Goal: Task Accomplishment & Management: Manage account settings

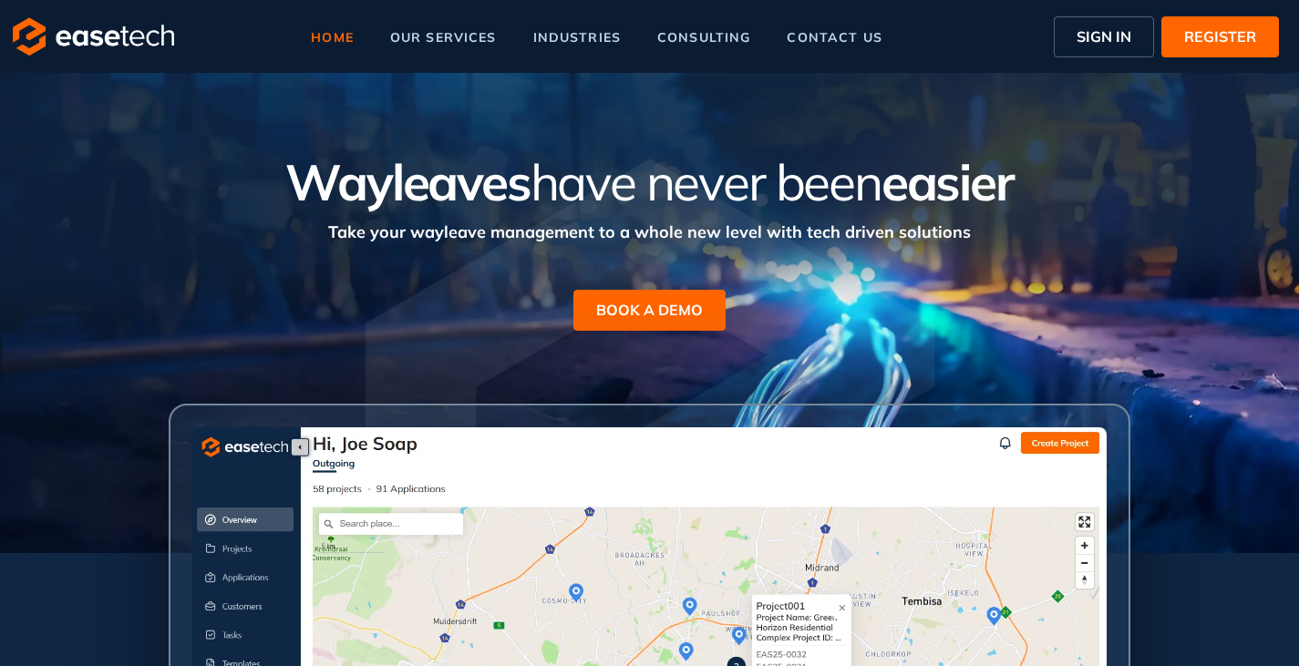
click at [1104, 26] on span "SIGN IN" at bounding box center [1104, 37] width 55 height 22
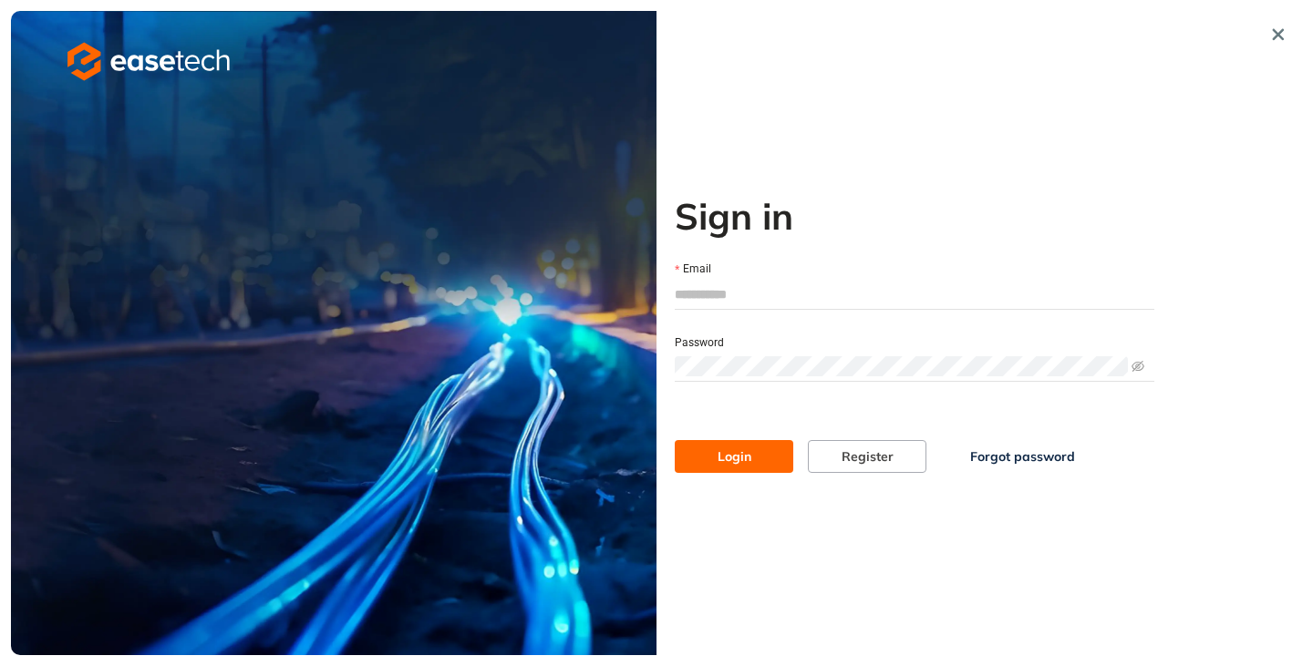
click at [738, 288] on input "Email" at bounding box center [914, 294] width 479 height 27
type input "**********"
click at [723, 448] on span "Login" at bounding box center [734, 457] width 34 height 20
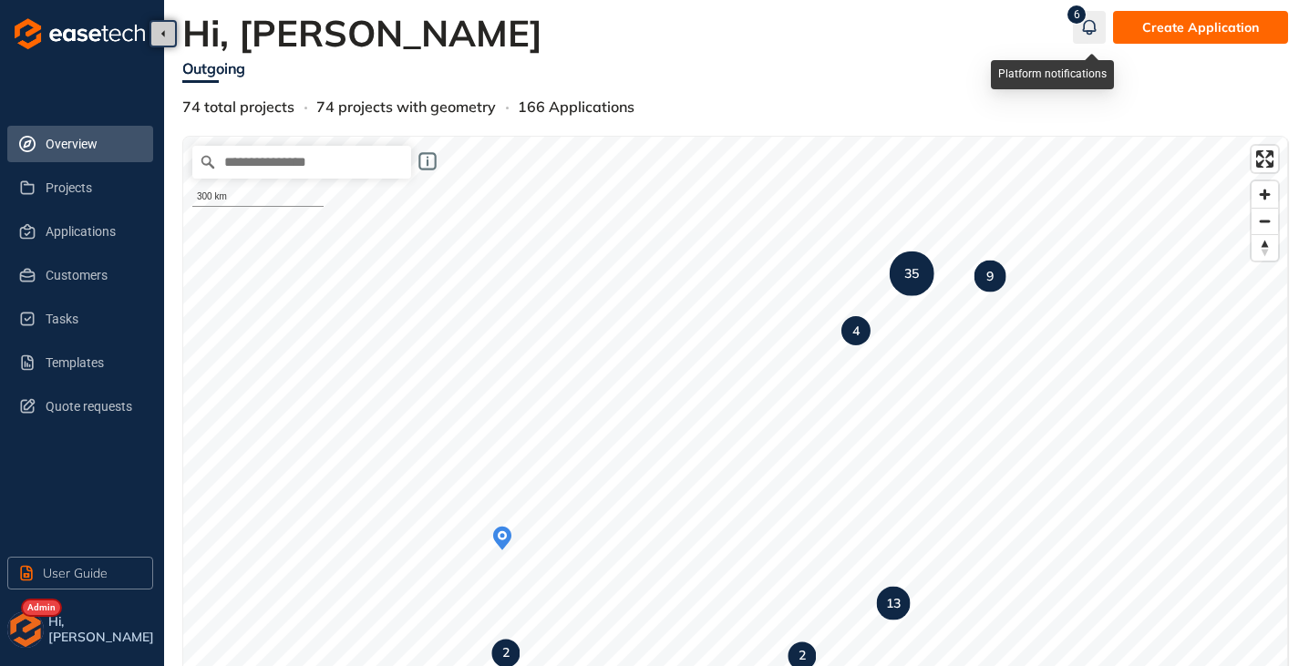
click at [1089, 27] on icon "button" at bounding box center [1089, 27] width 18 height 22
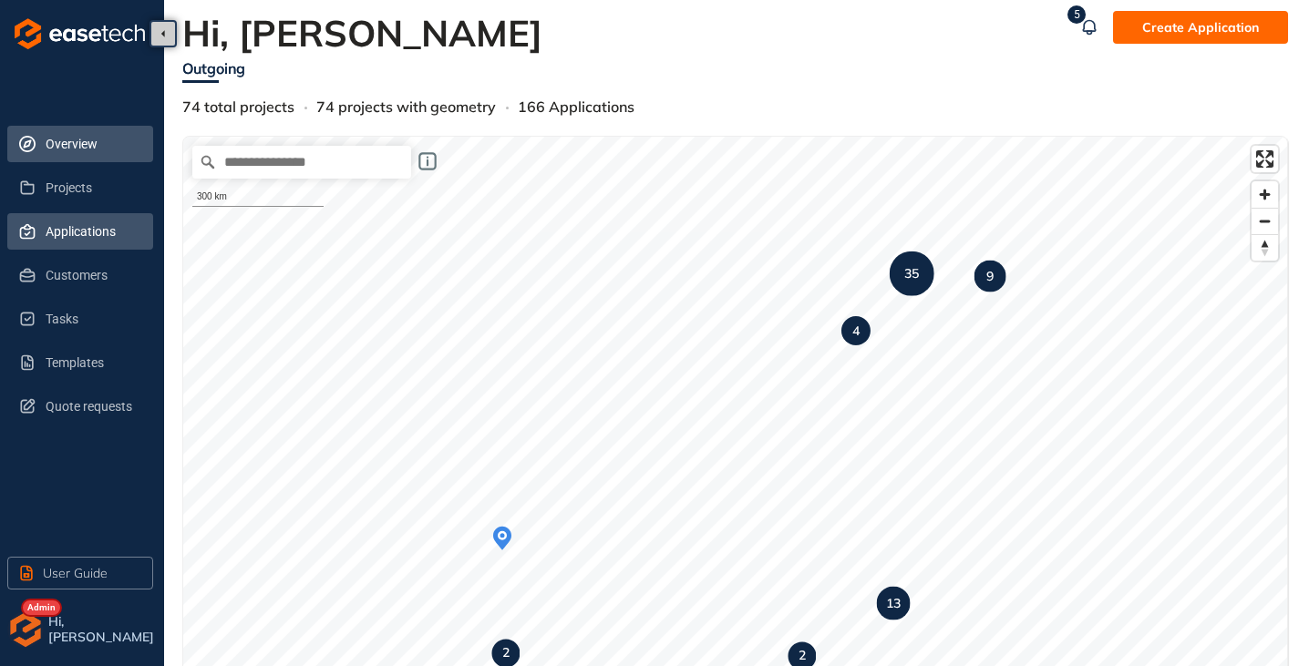
click at [54, 231] on span "Applications" at bounding box center [92, 231] width 93 height 36
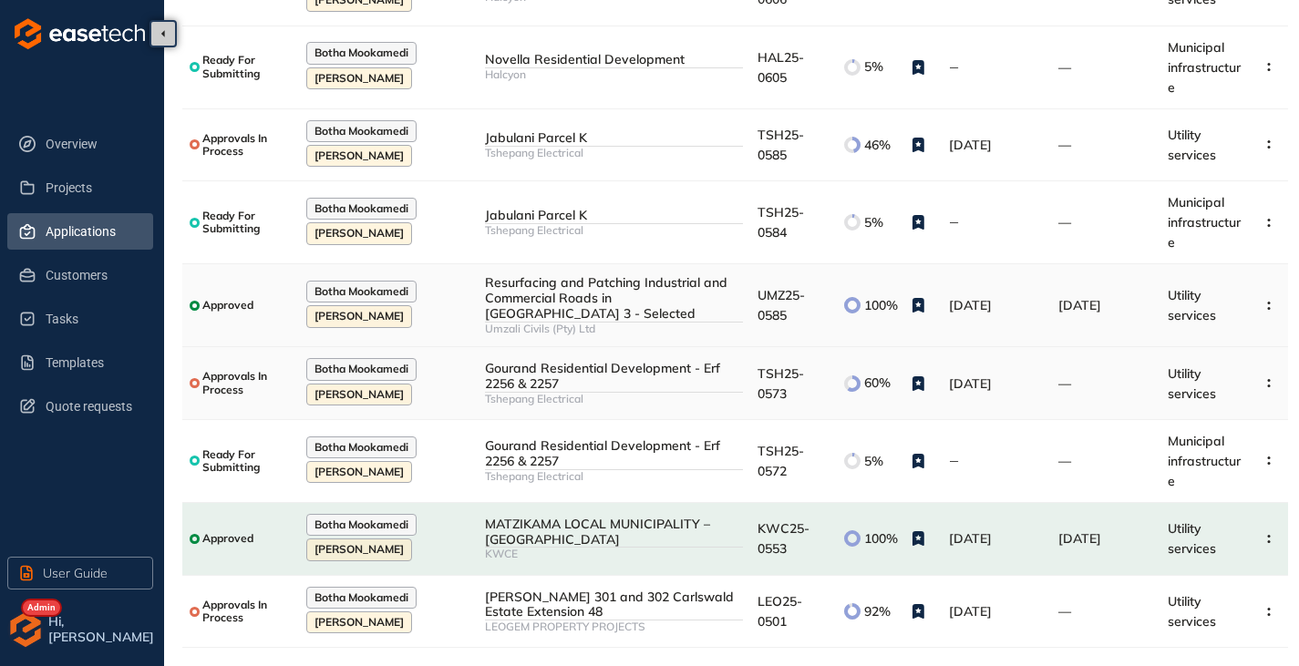
scroll to position [338, 0]
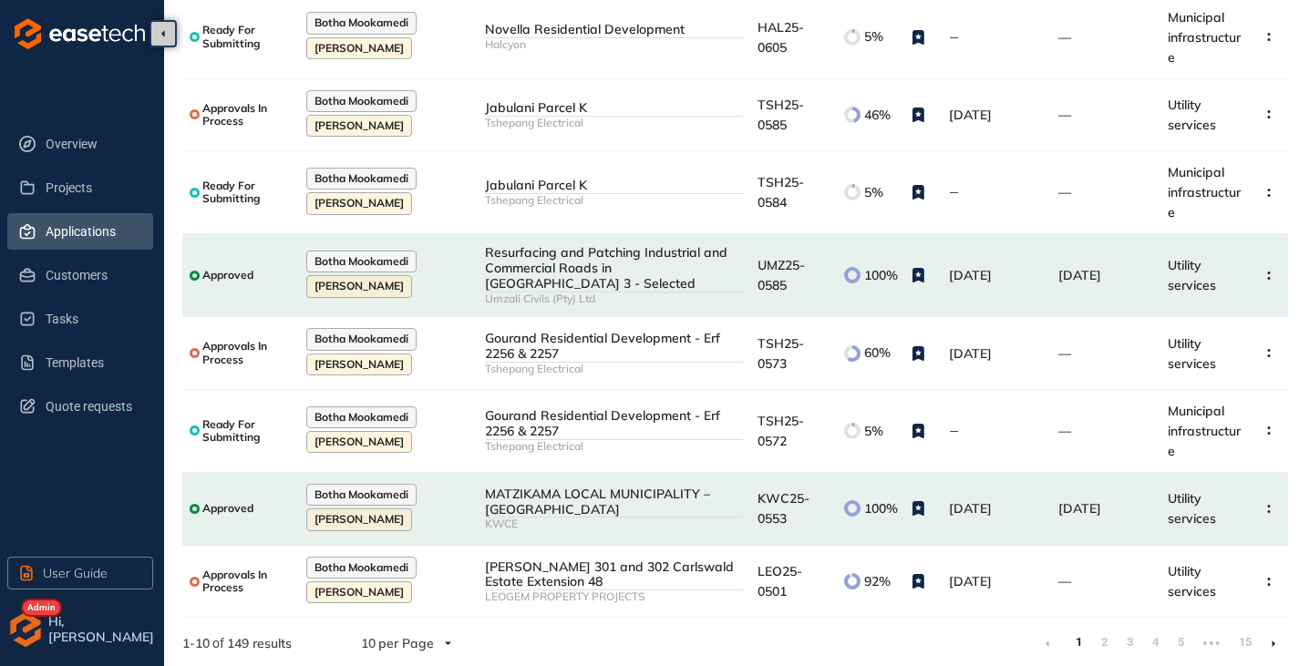
click at [1273, 641] on icon at bounding box center [1274, 644] width 4 height 6
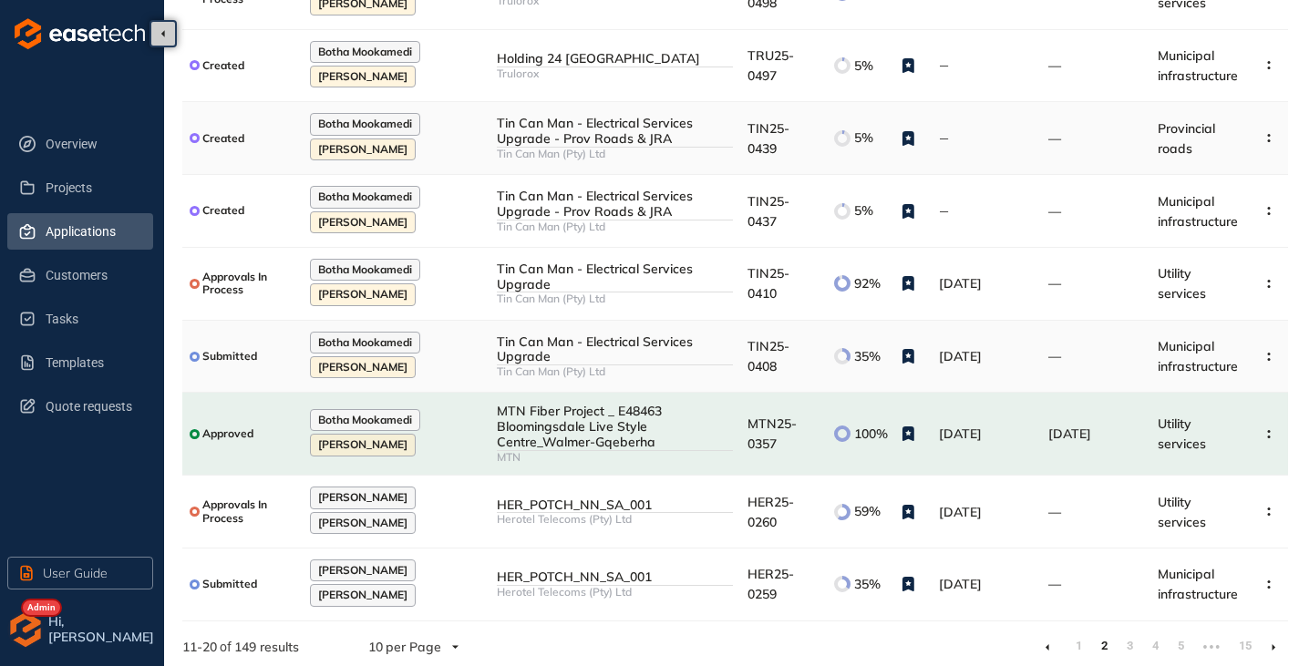
scroll to position [308, 0]
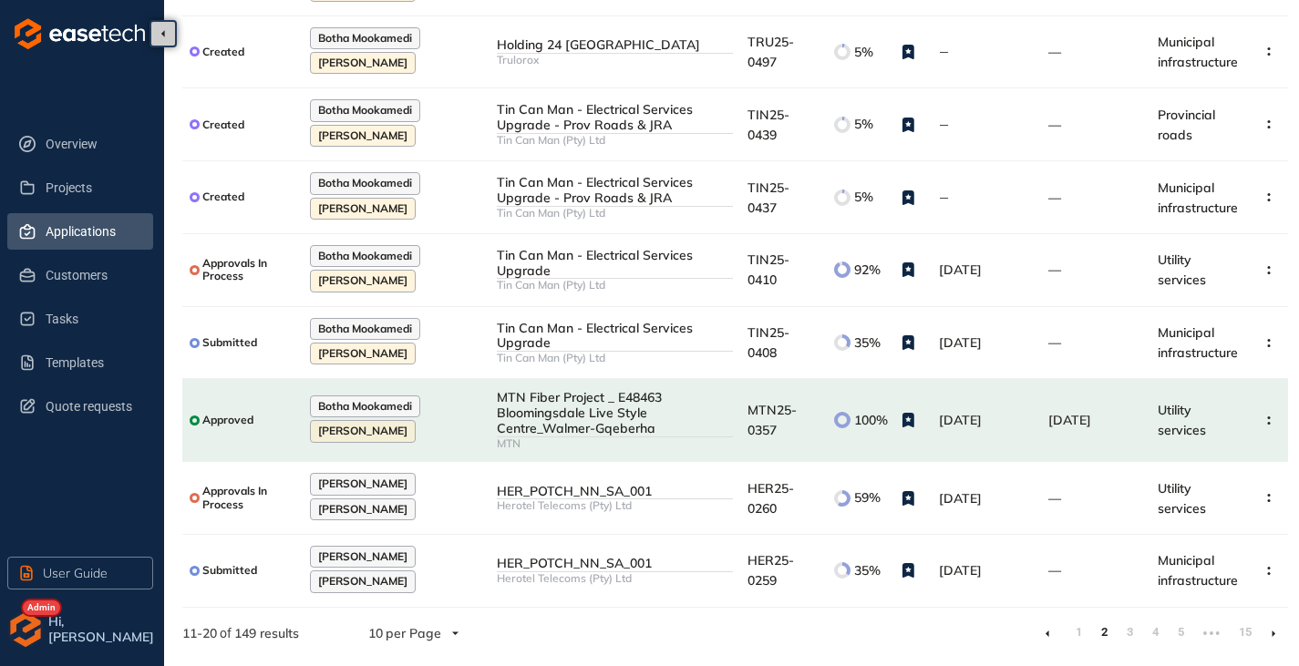
click at [1268, 639] on li at bounding box center [1273, 633] width 29 height 29
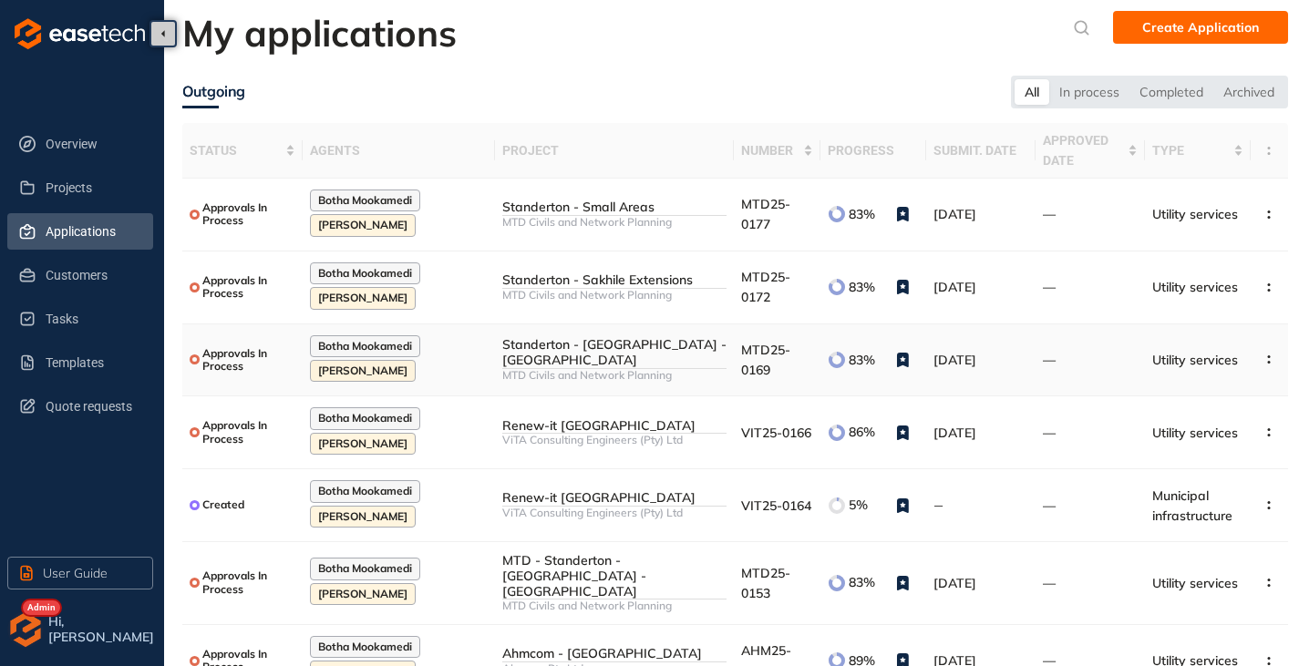
scroll to position [298, 0]
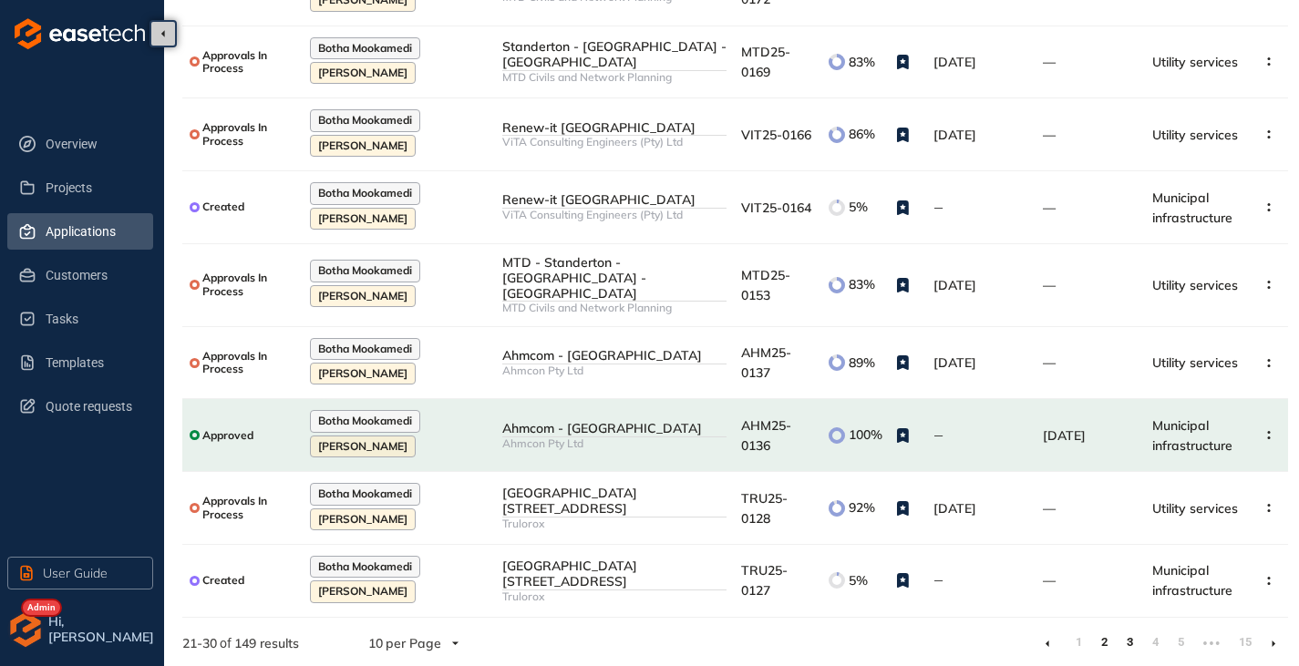
click at [1099, 633] on link "2" at bounding box center [1104, 642] width 18 height 27
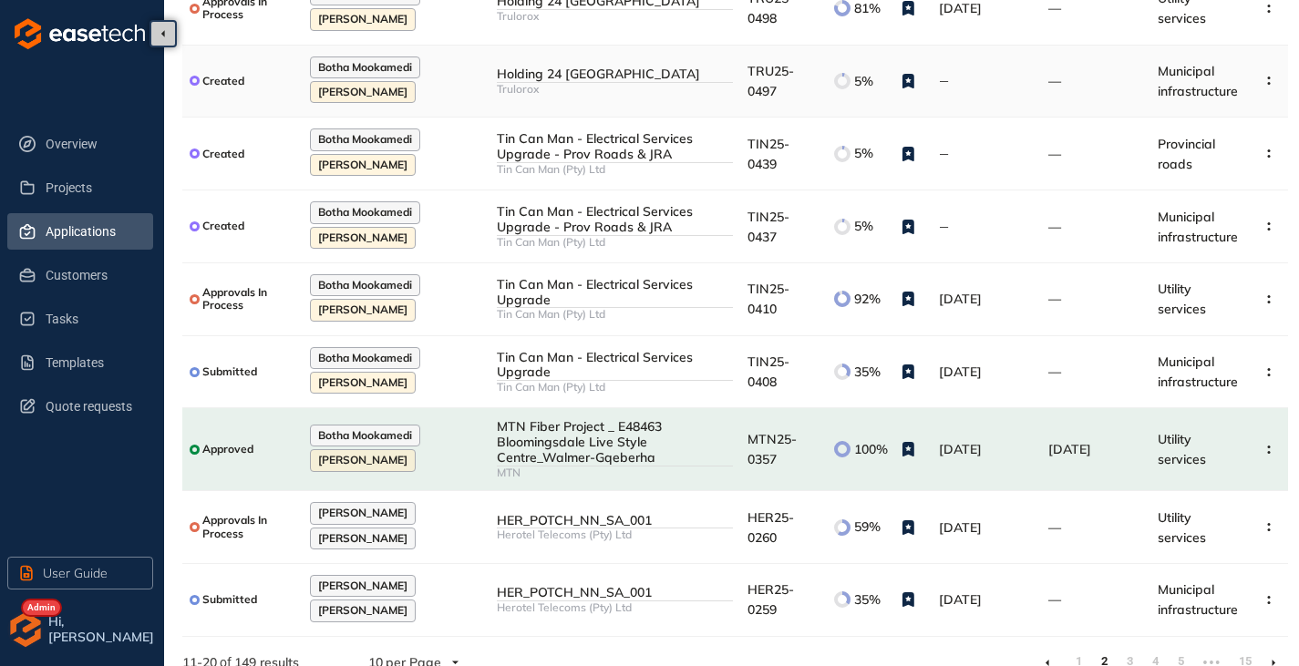
scroll to position [308, 0]
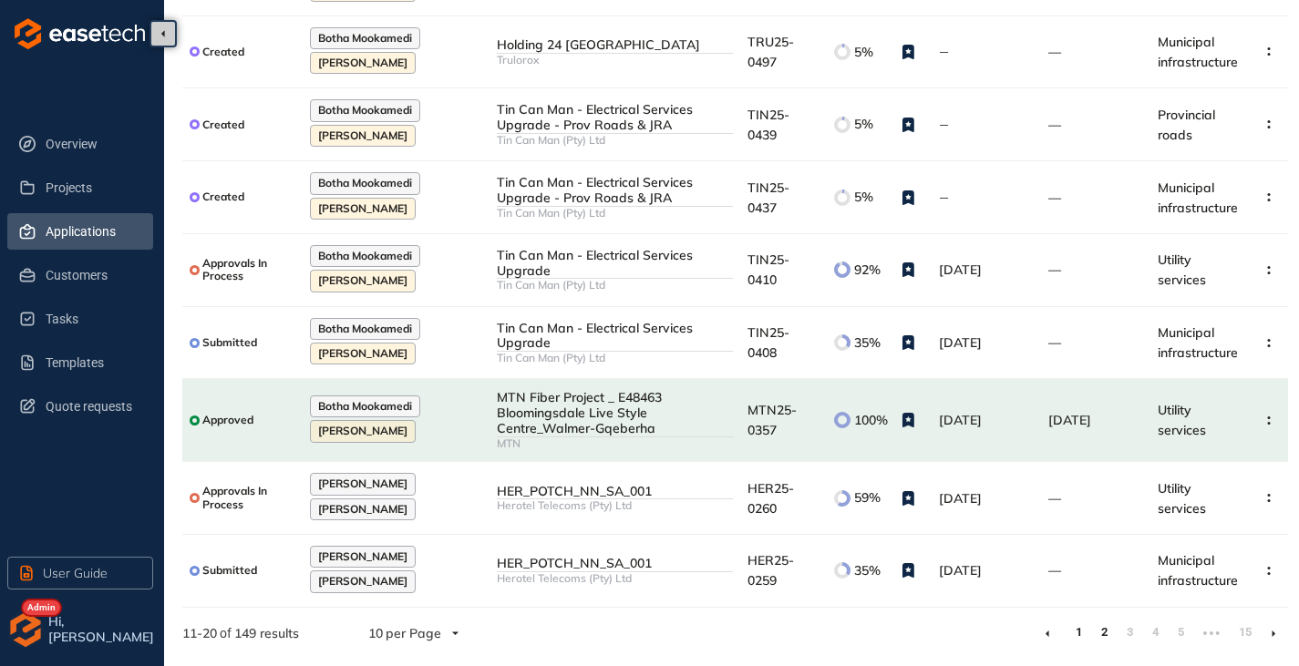
click at [1074, 635] on link "1" at bounding box center [1078, 632] width 18 height 27
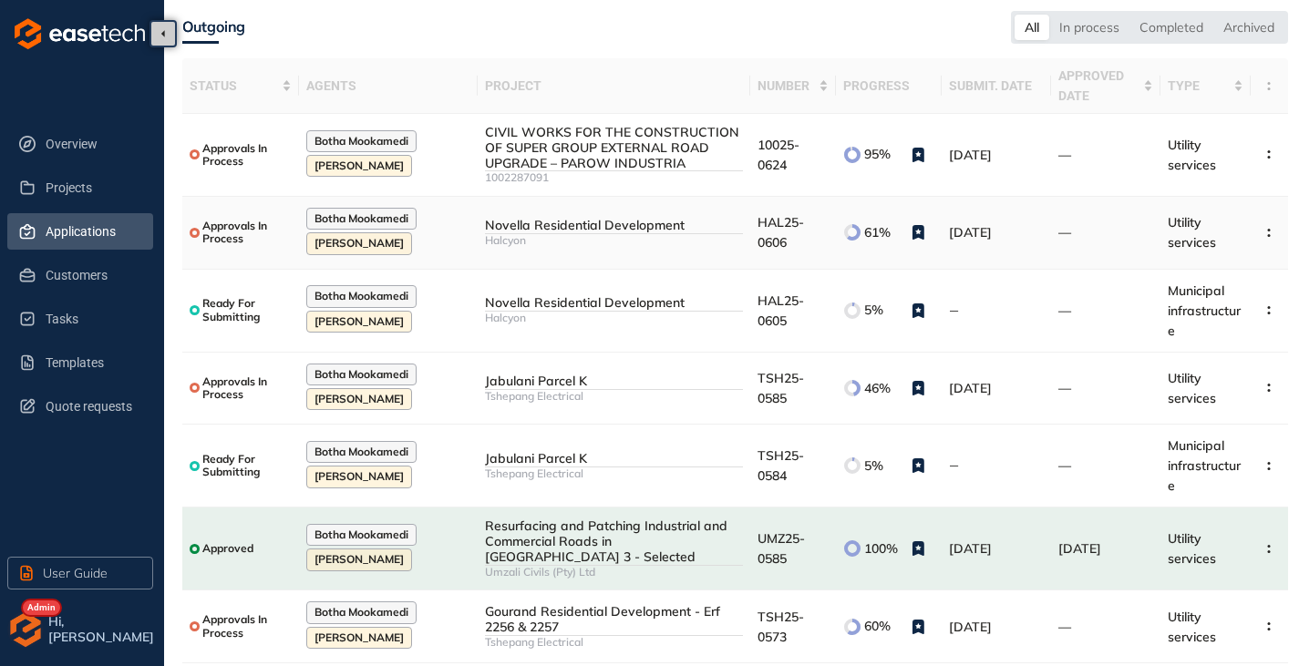
scroll to position [156, 0]
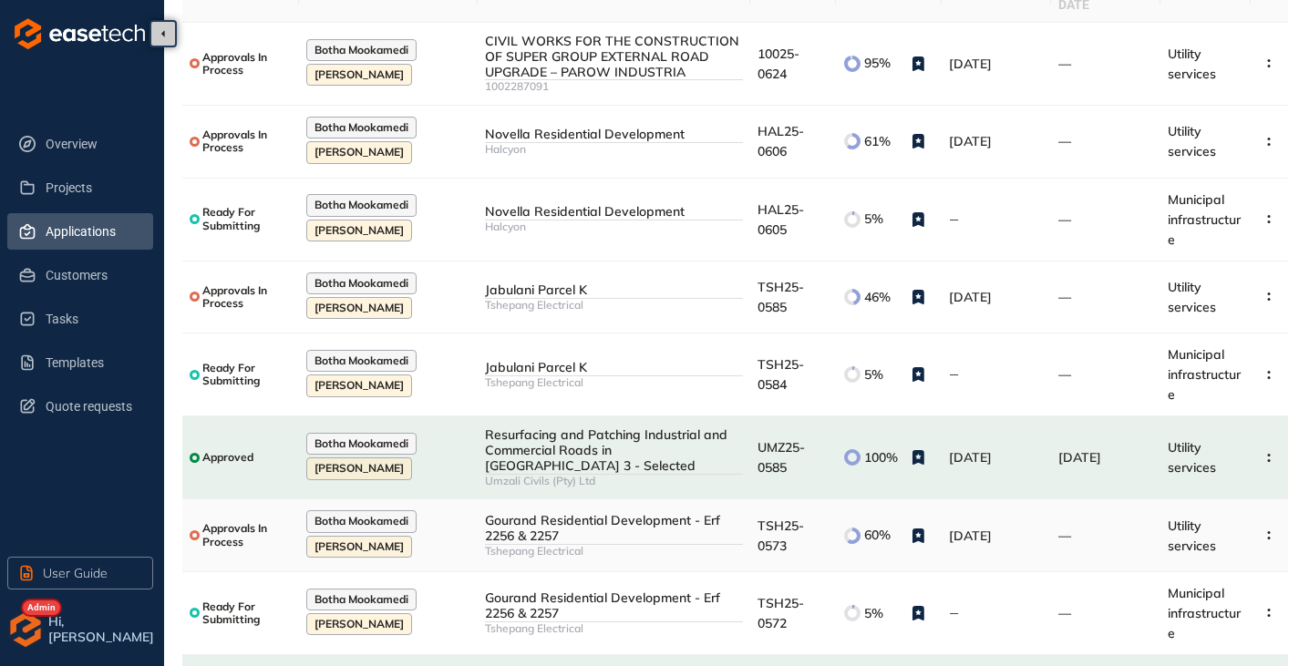
click at [626, 547] on div "Tshepang Electrical" at bounding box center [614, 551] width 258 height 13
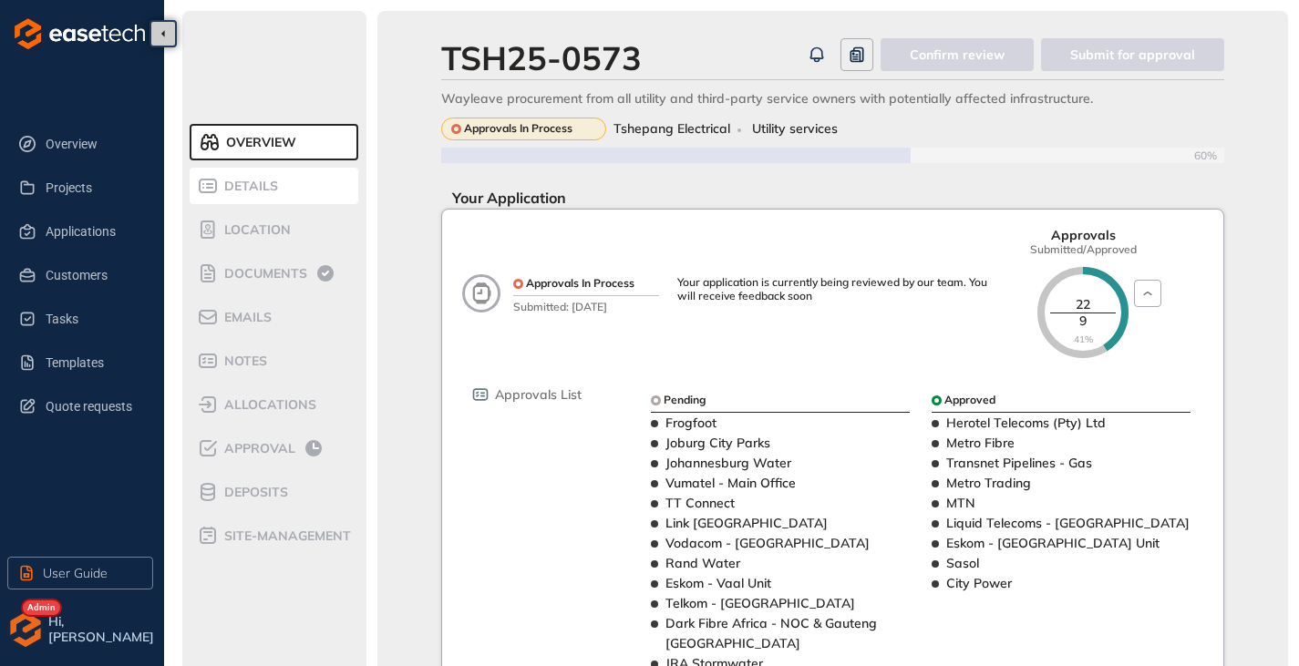
click at [258, 186] on span "Details" at bounding box center [248, 186] width 59 height 15
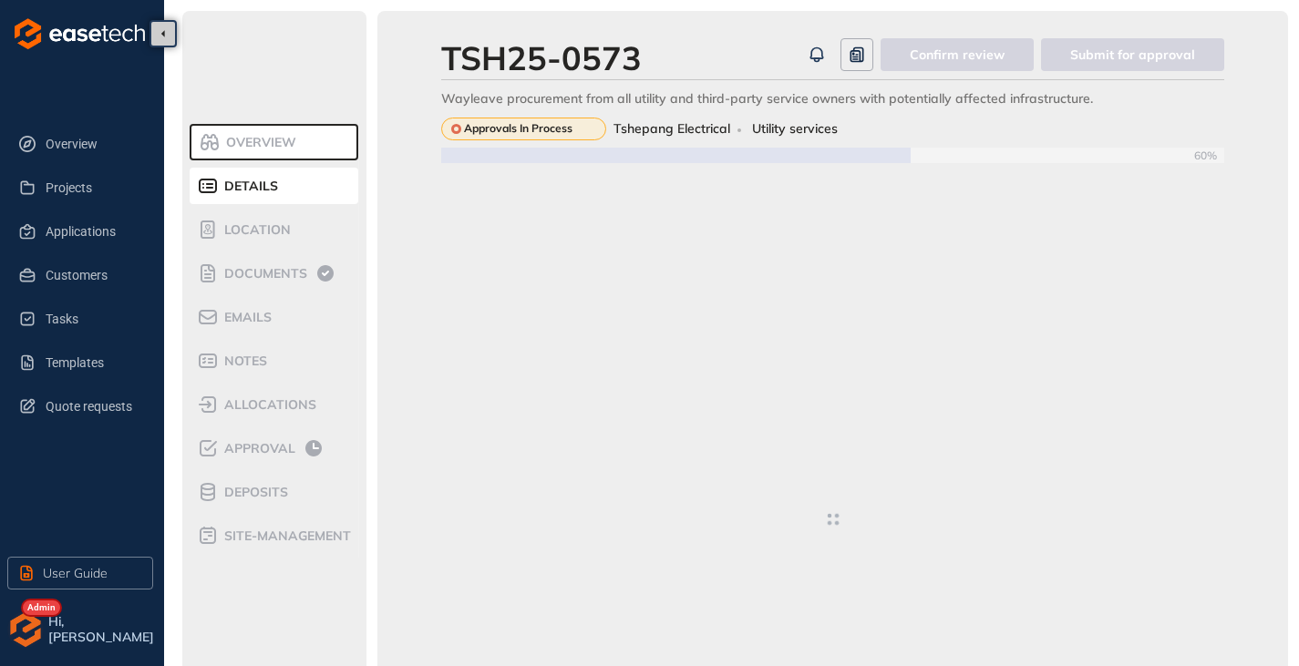
type textarea "**********"
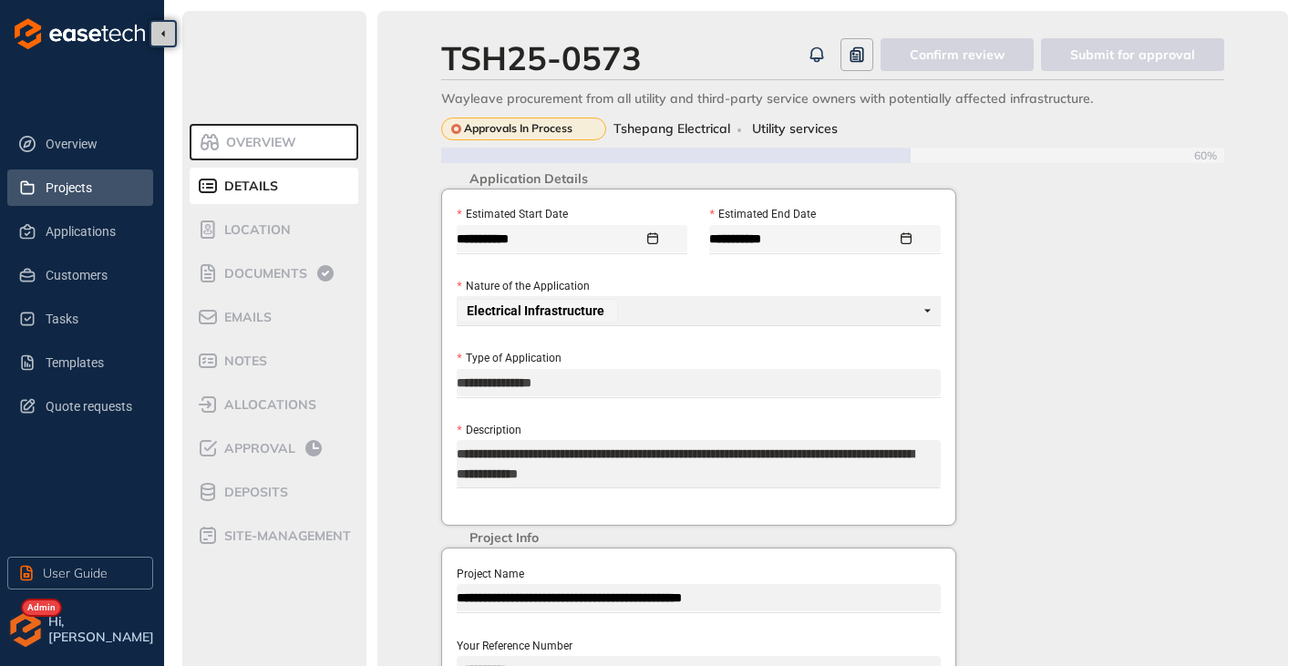
click at [51, 183] on span "Projects" at bounding box center [92, 188] width 93 height 36
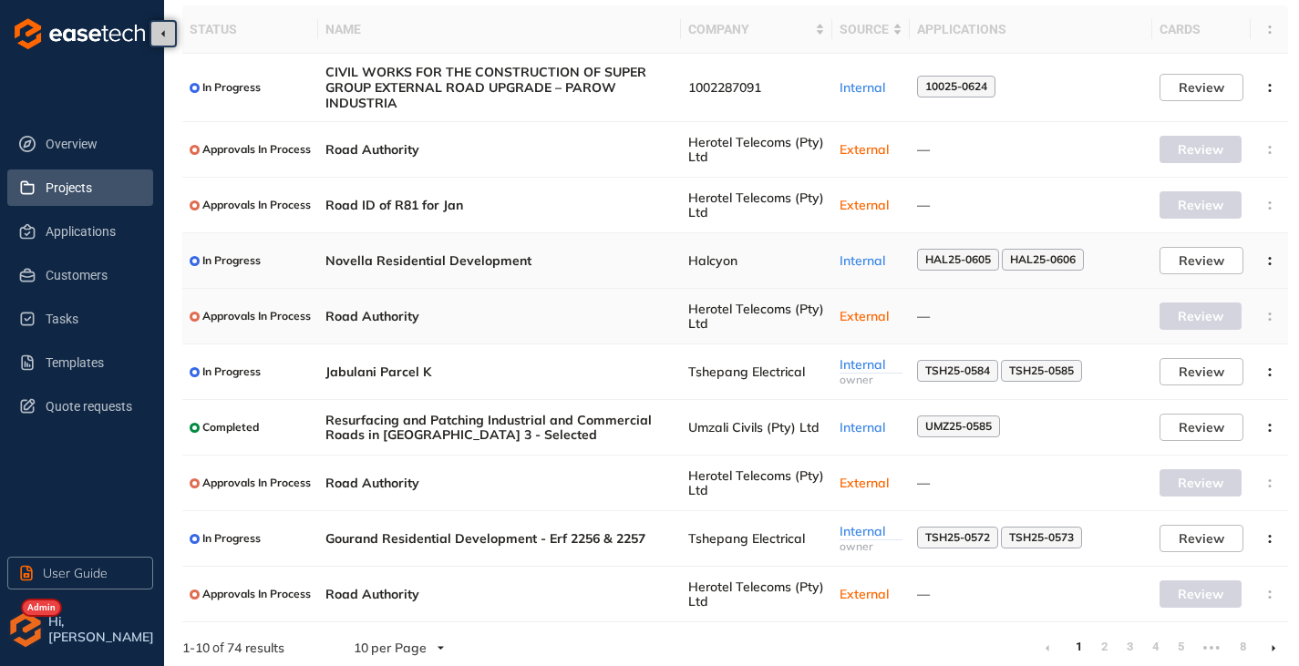
scroll to position [132, 0]
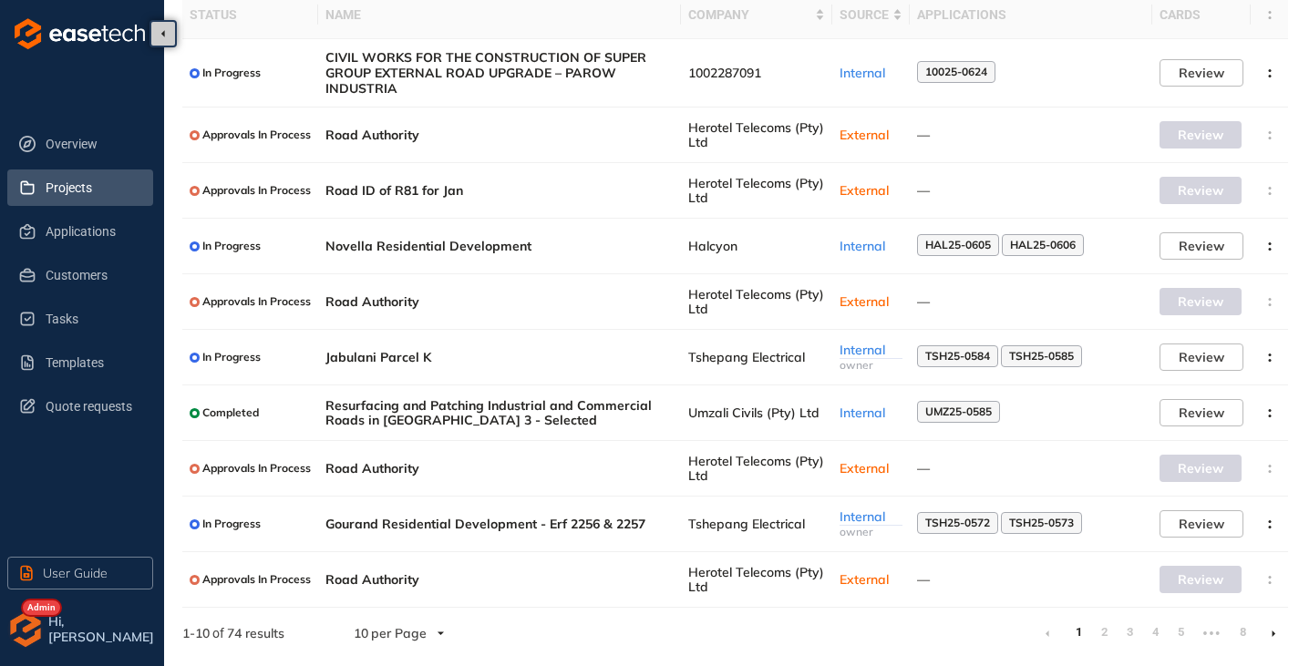
click at [1278, 633] on li at bounding box center [1273, 633] width 29 height 29
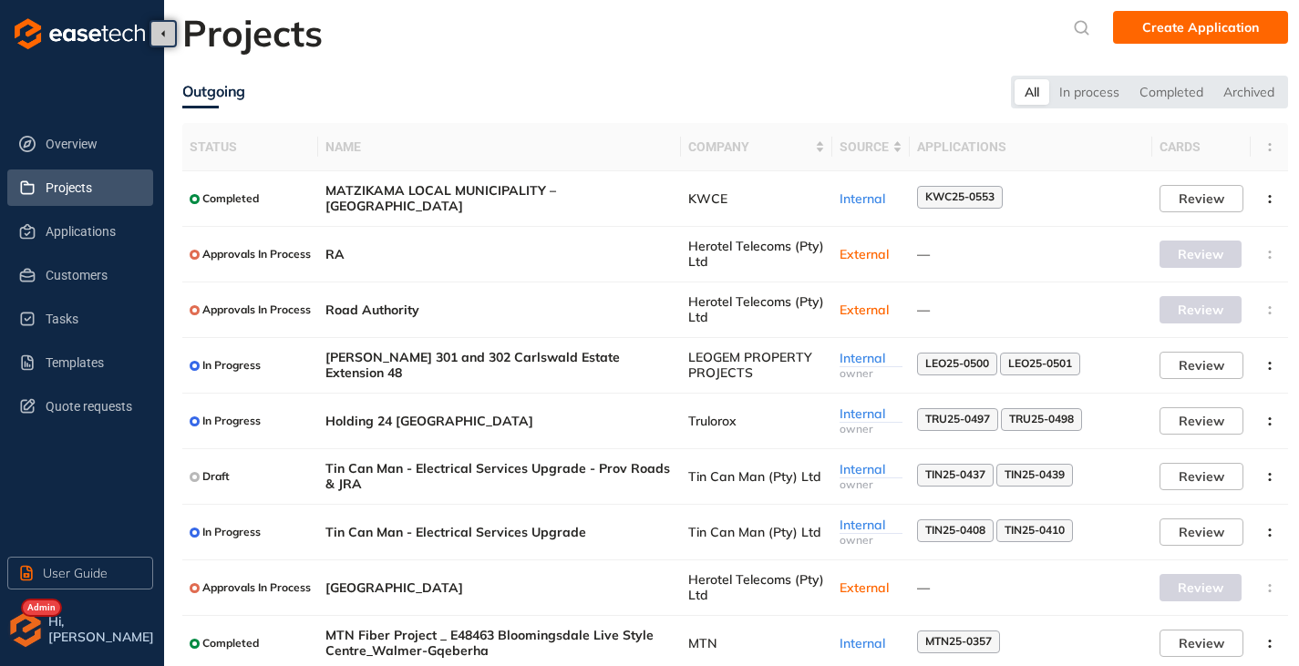
click at [15, 636] on img "button" at bounding box center [25, 630] width 36 height 36
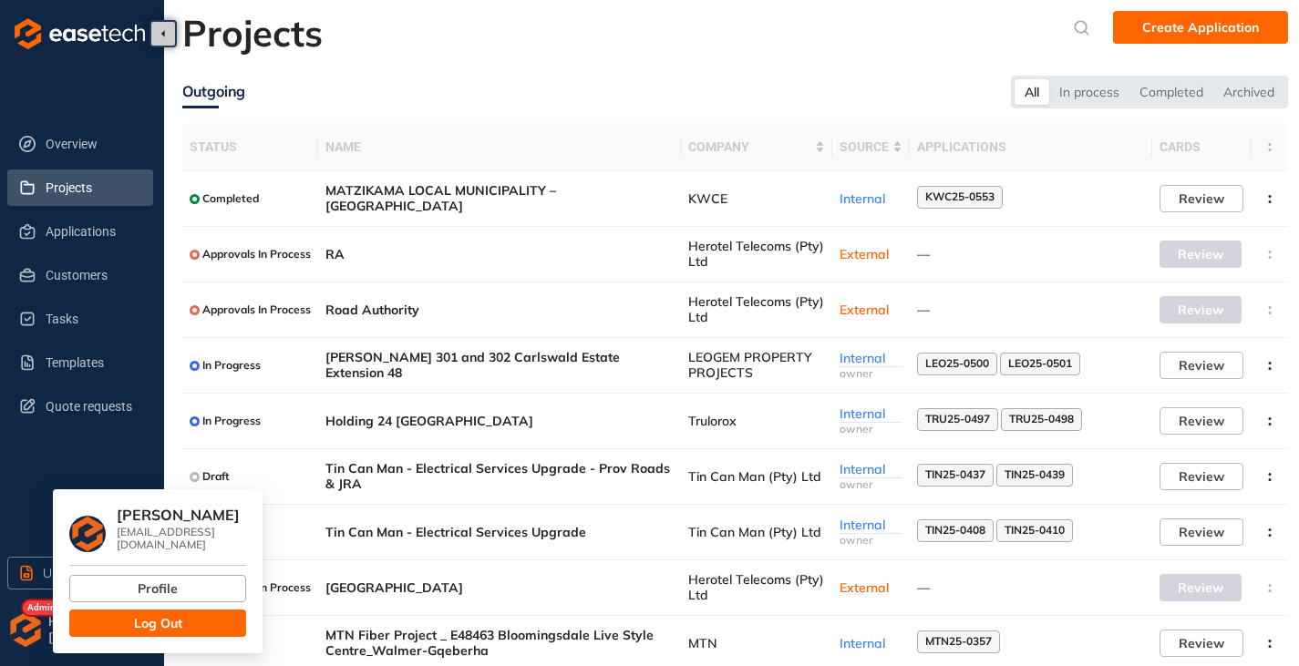
click at [124, 611] on button "Log Out" at bounding box center [157, 623] width 177 height 27
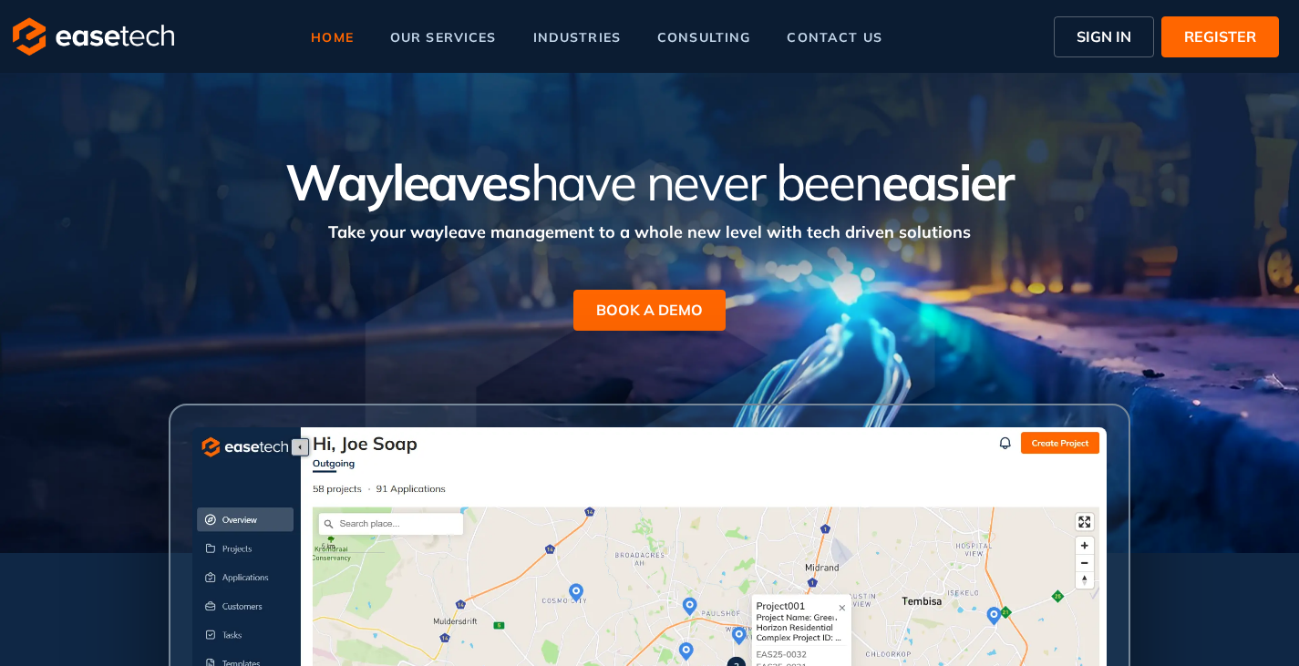
click at [1123, 35] on span "SIGN IN" at bounding box center [1104, 37] width 55 height 22
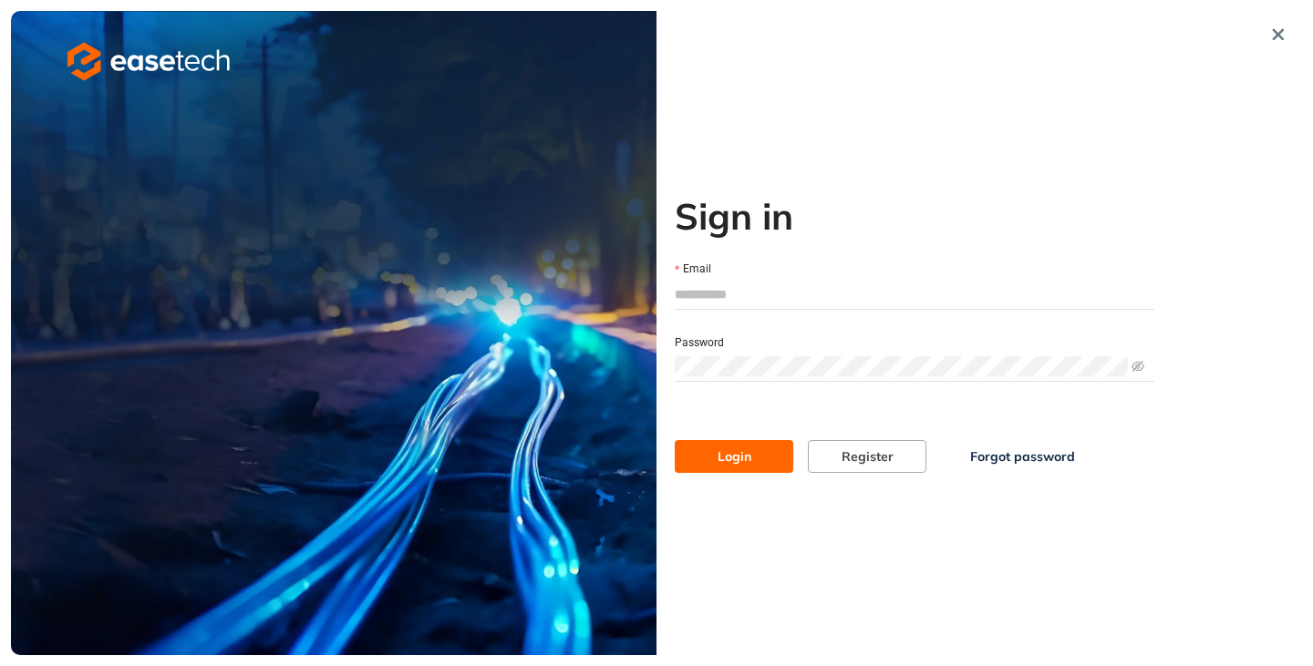
click at [753, 294] on input "Email" at bounding box center [914, 294] width 479 height 27
type input "**********"
click at [737, 467] on button "Login" at bounding box center [734, 456] width 119 height 33
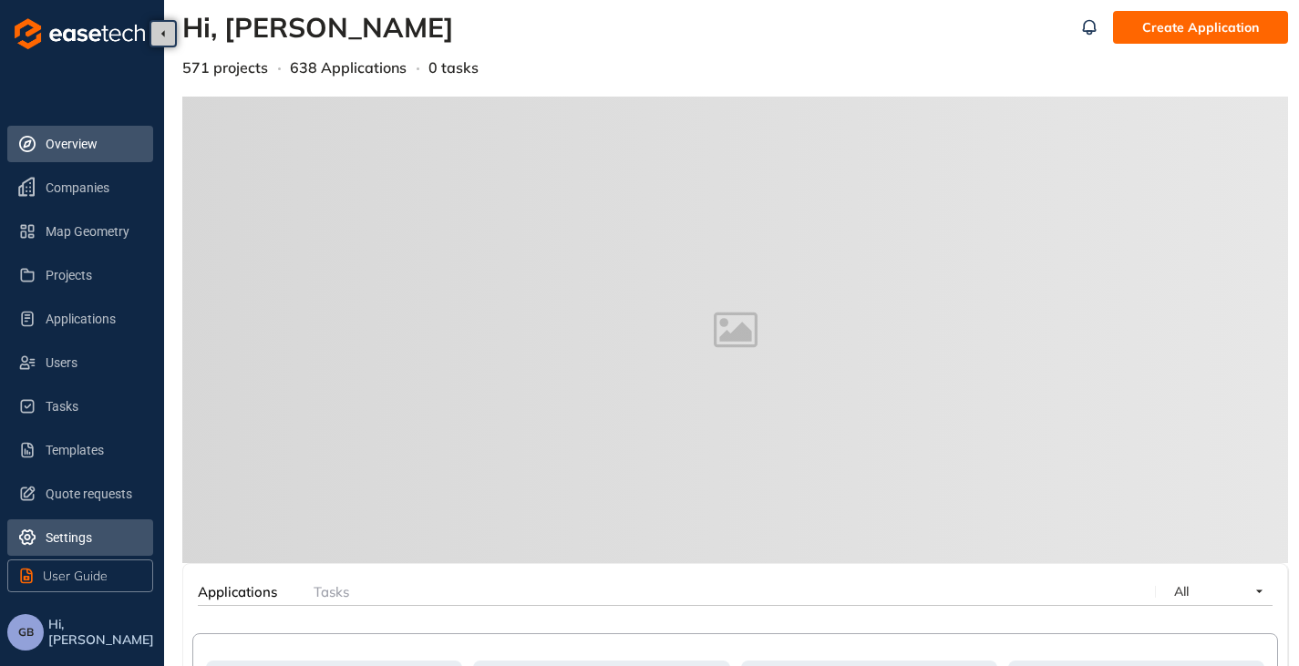
click at [70, 536] on span "Settings" at bounding box center [92, 538] width 93 height 36
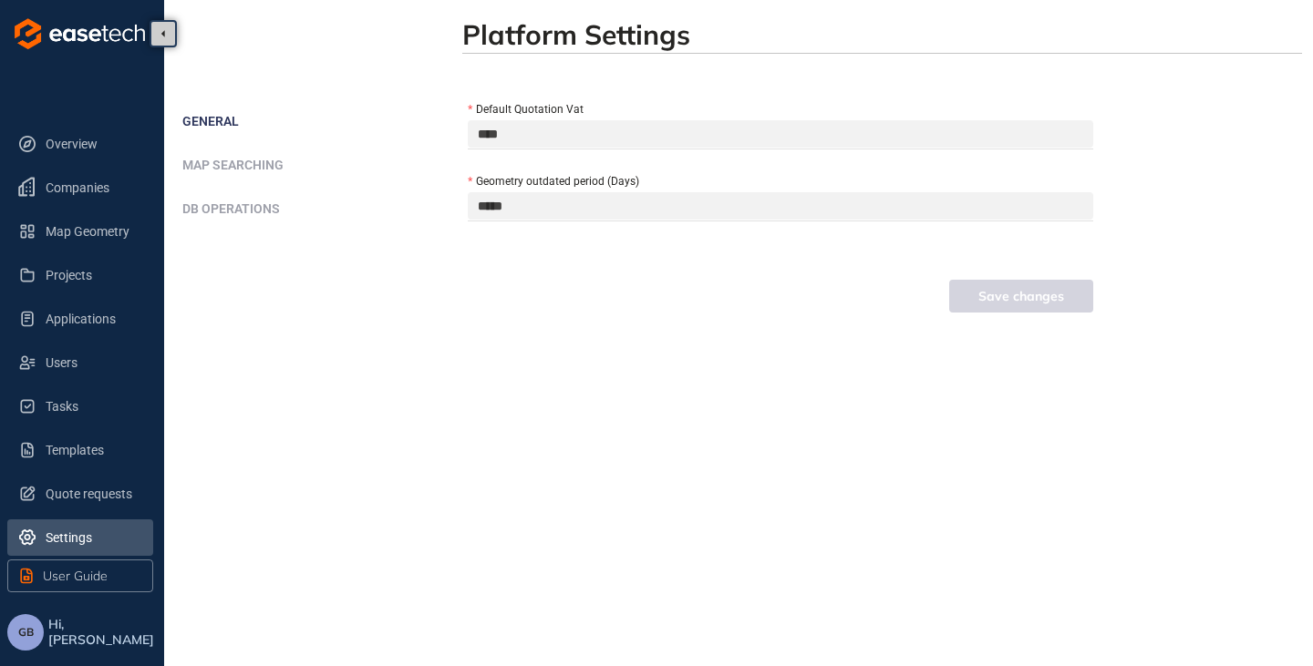
click at [244, 210] on span "DB operations" at bounding box center [231, 208] width 98 height 15
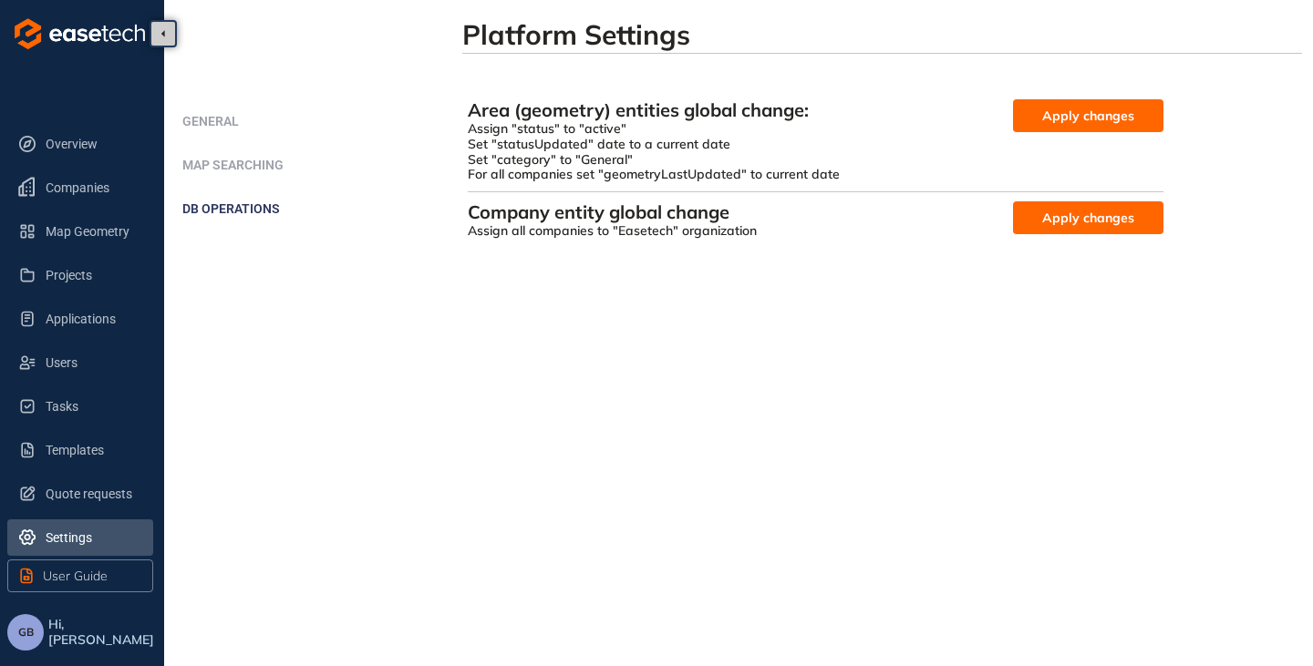
click at [253, 166] on span "Map Searching" at bounding box center [232, 165] width 101 height 15
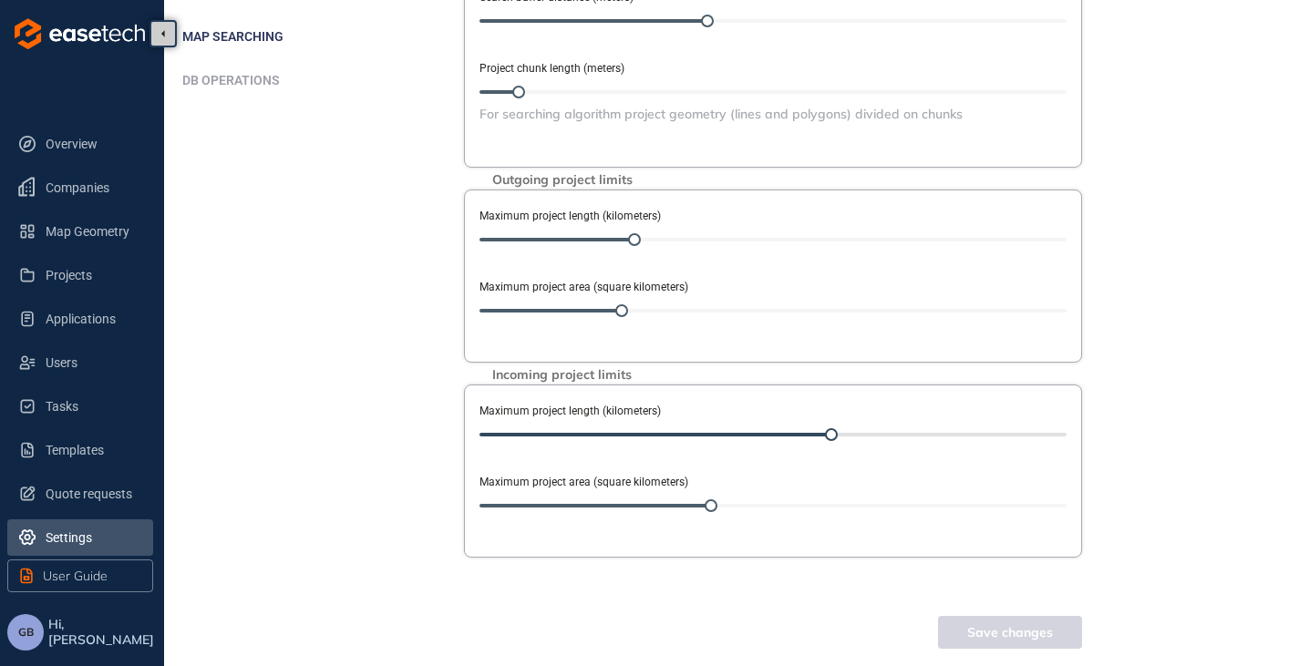
scroll to position [129, 0]
drag, startPoint x: 829, startPoint y: 432, endPoint x: 593, endPoint y: 438, distance: 235.2
click at [593, 438] on div at bounding box center [595, 434] width 13 height 13
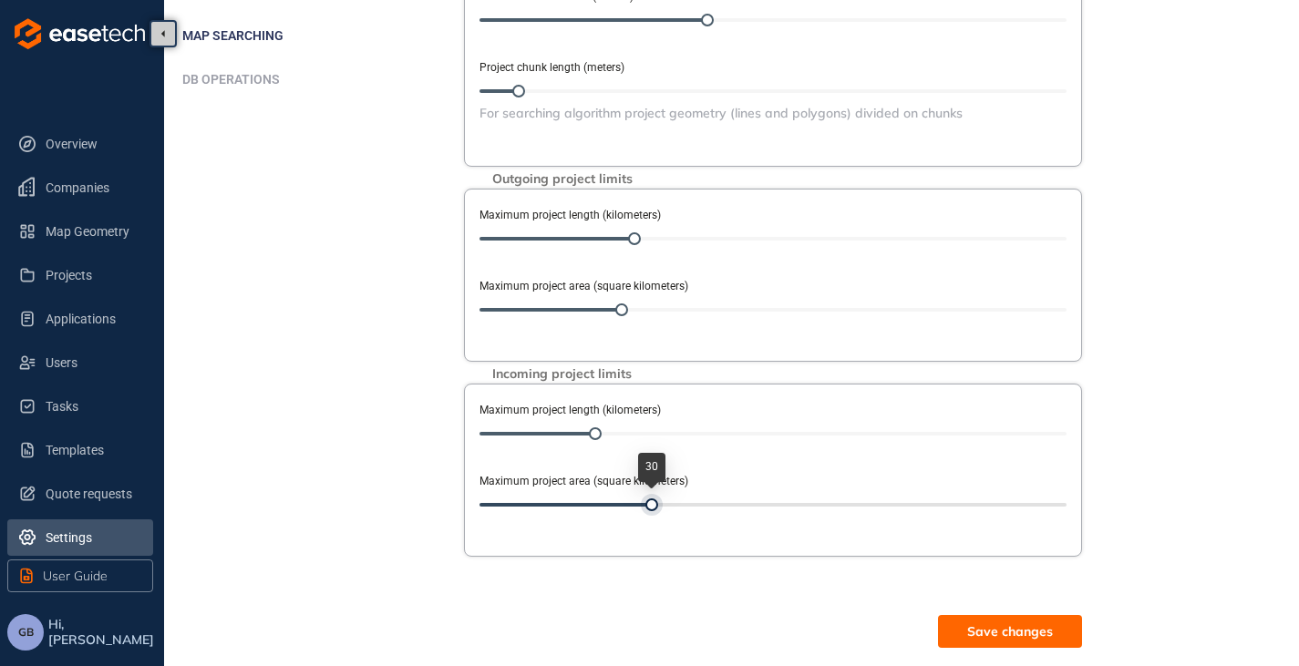
drag, startPoint x: 711, startPoint y: 502, endPoint x: 649, endPoint y: 509, distance: 62.3
click at [649, 509] on div at bounding box center [651, 505] width 13 height 13
click at [1000, 638] on span "Save changes" at bounding box center [1010, 632] width 86 height 20
click at [61, 183] on span "Companies" at bounding box center [92, 188] width 93 height 36
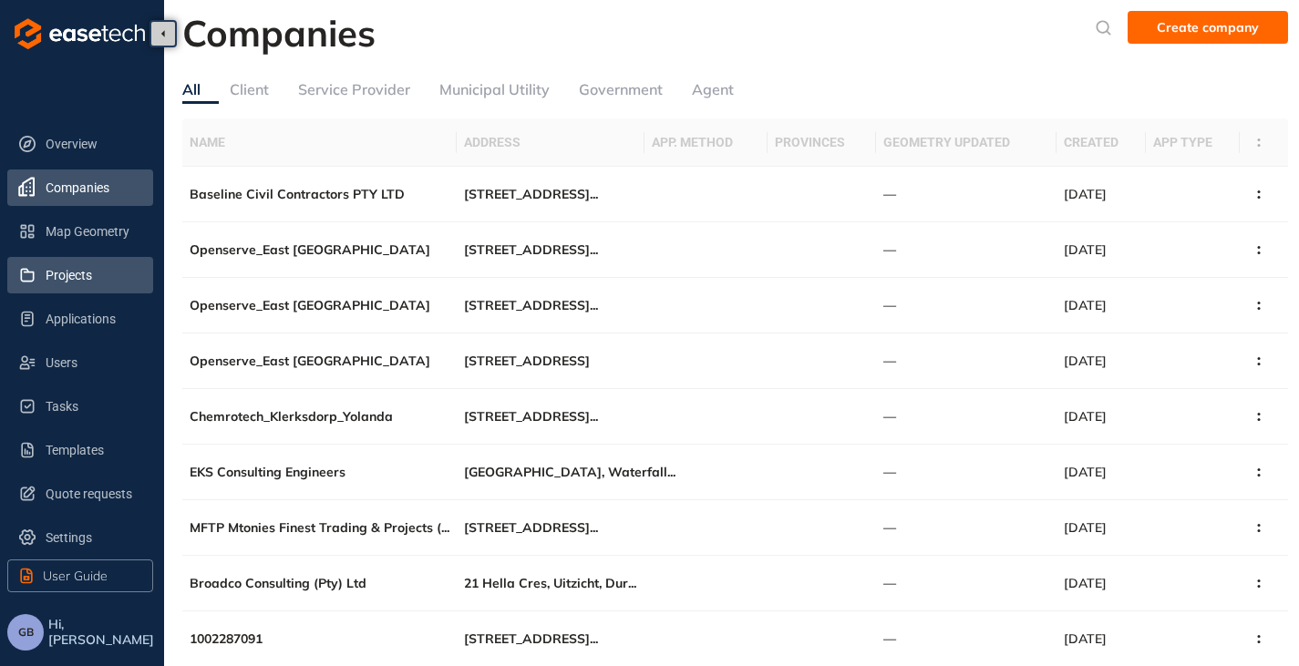
click at [72, 281] on span "Projects" at bounding box center [92, 275] width 93 height 36
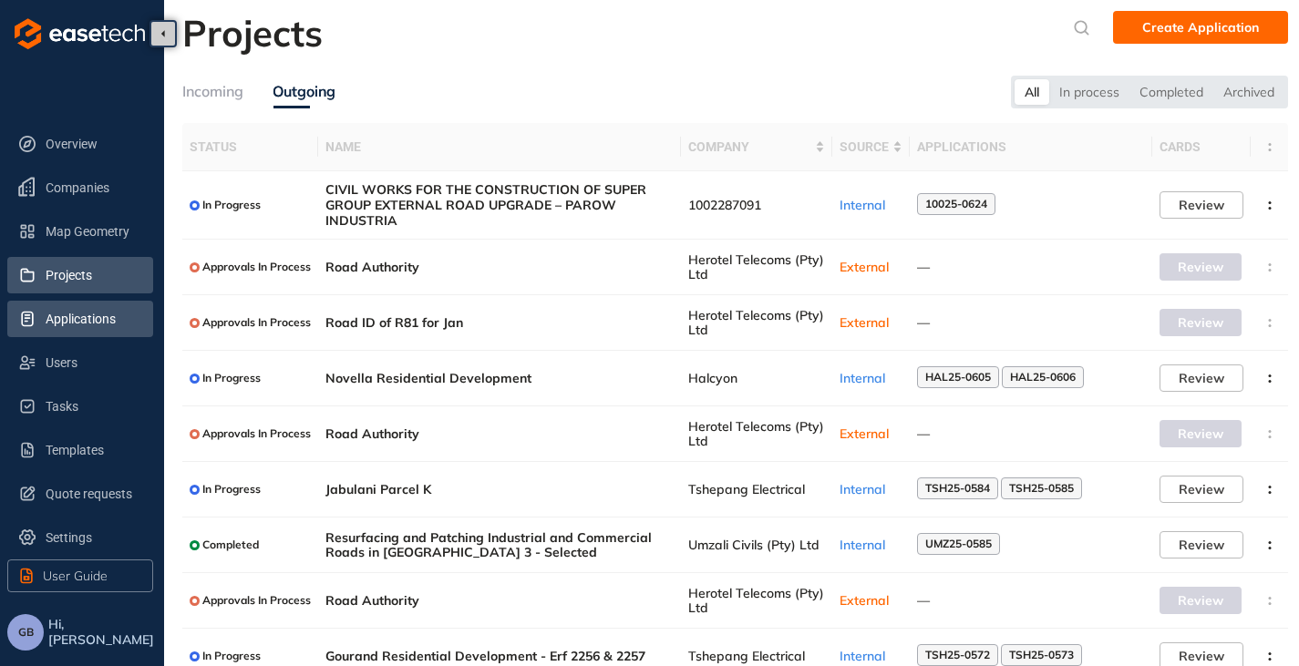
click at [74, 314] on span "Applications" at bounding box center [92, 319] width 93 height 36
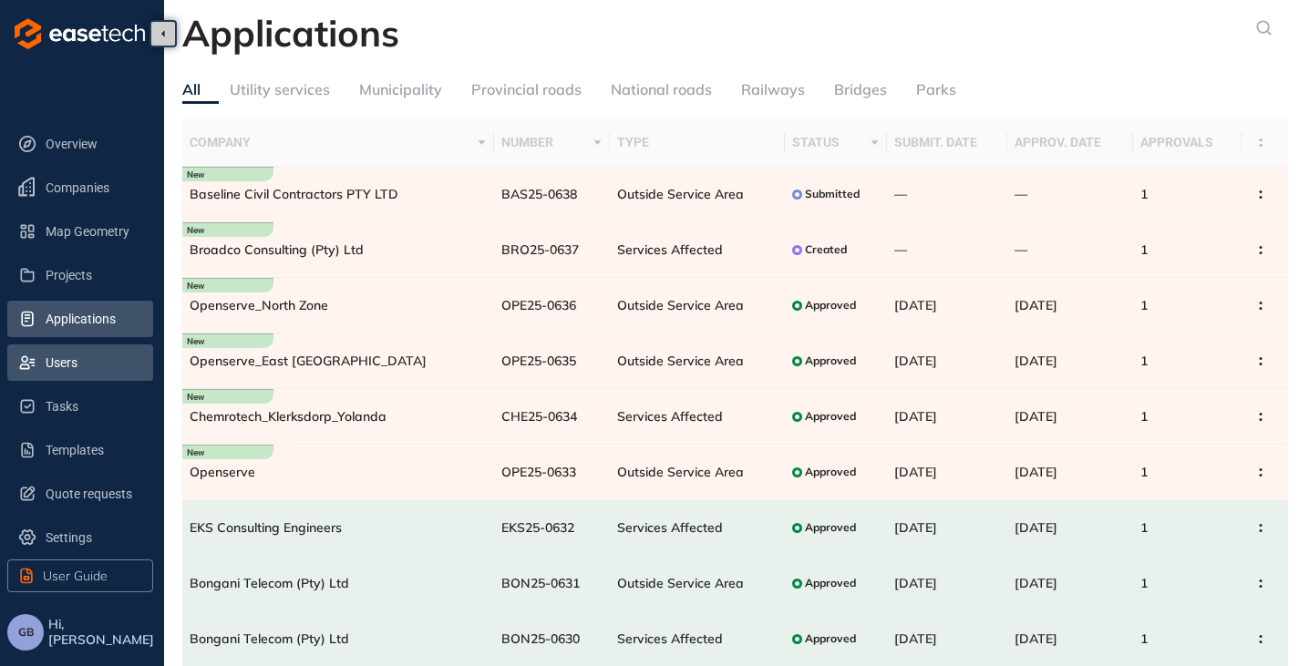
click at [73, 362] on span "Users" at bounding box center [92, 363] width 93 height 36
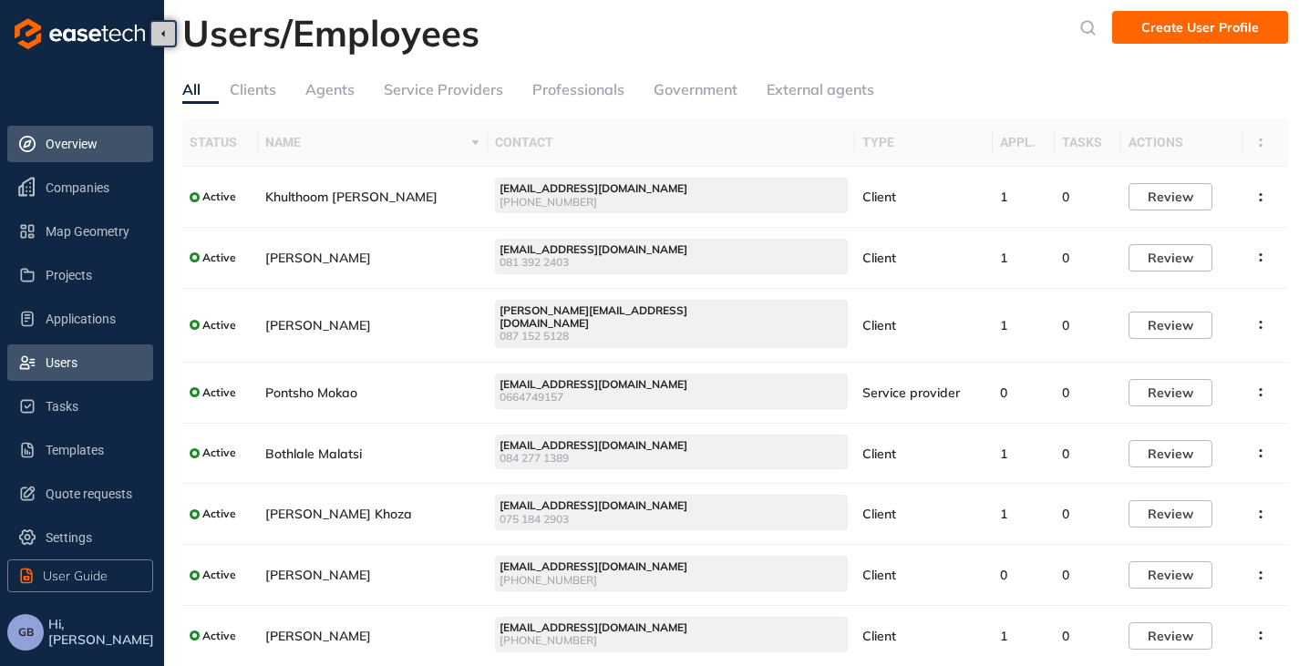
click at [74, 151] on span "Overview" at bounding box center [92, 144] width 93 height 36
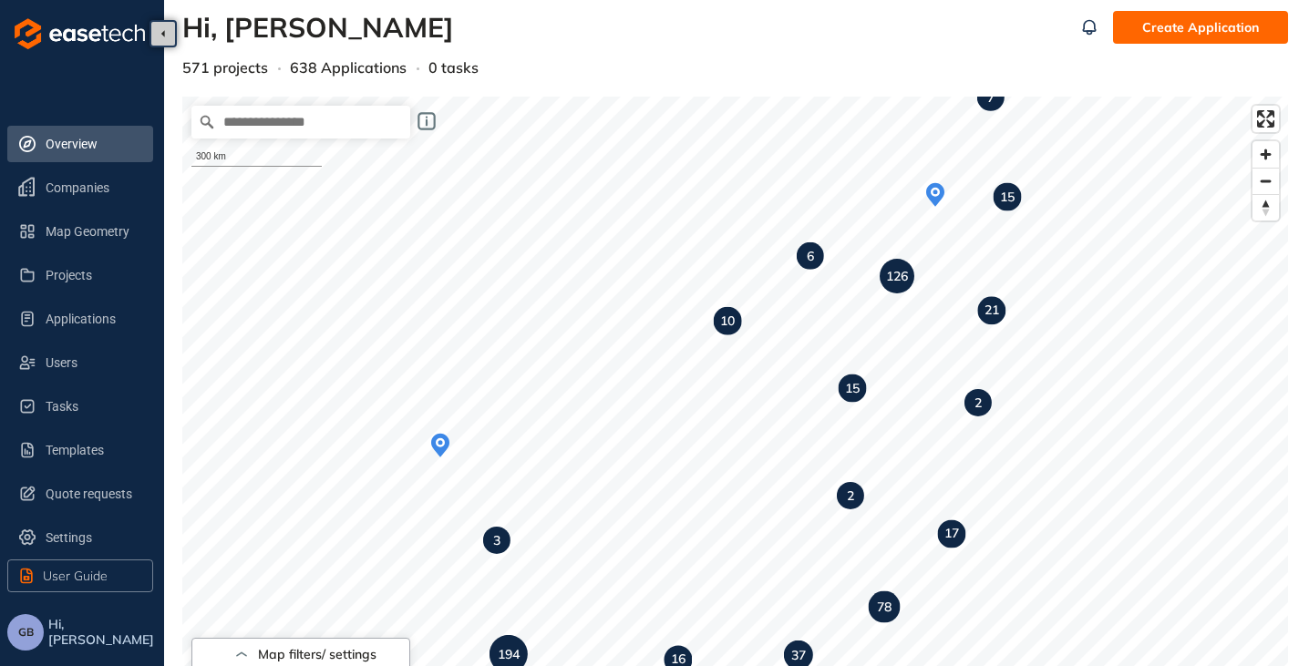
click at [18, 646] on button "GB" at bounding box center [25, 632] width 36 height 36
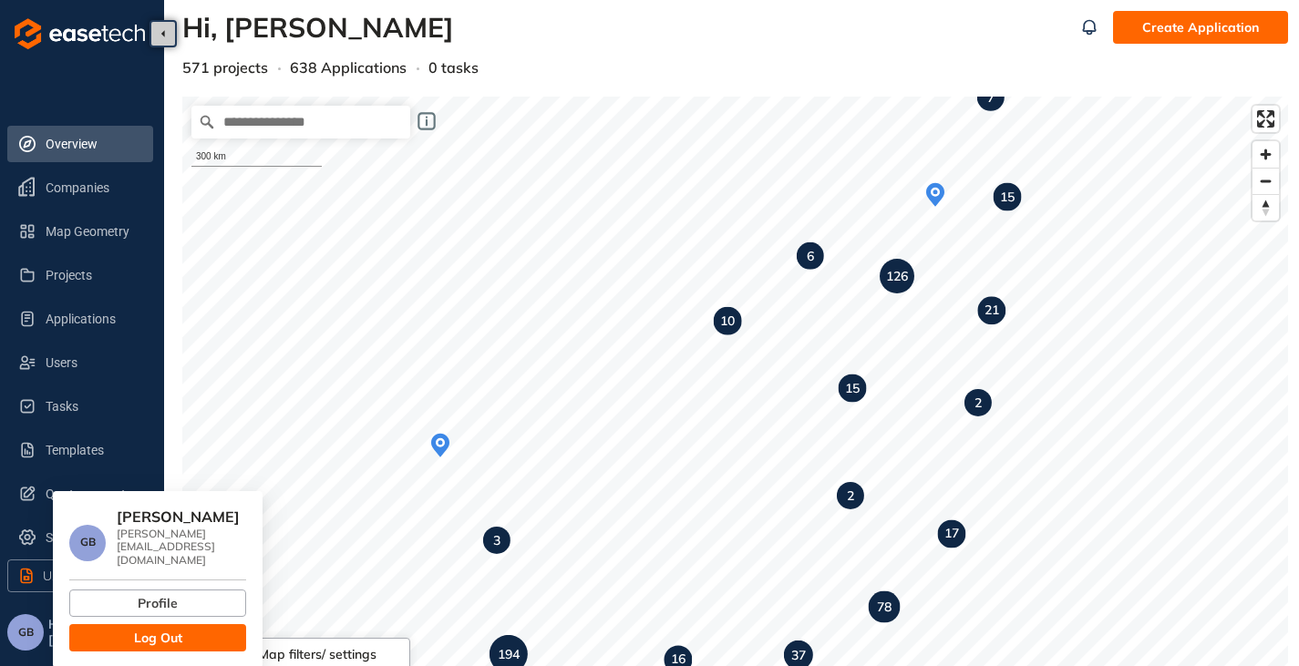
click at [156, 628] on span "Log Out" at bounding box center [158, 638] width 48 height 20
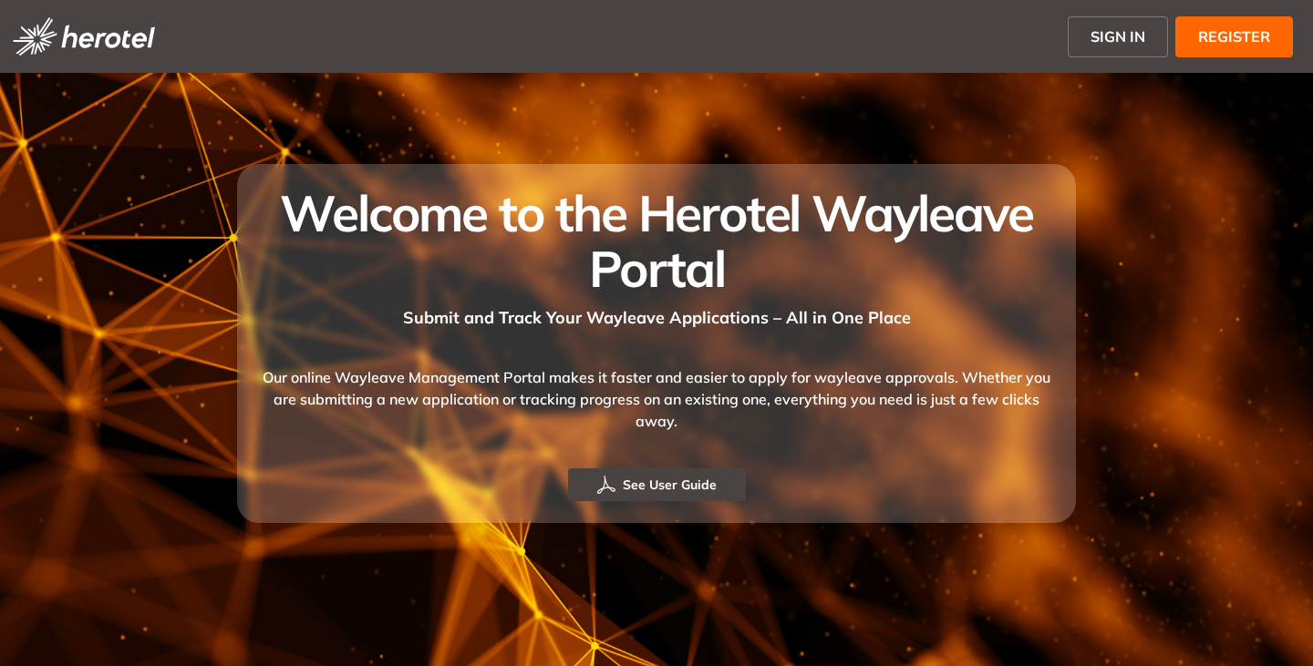
click at [1108, 41] on span "SIGN IN" at bounding box center [1117, 37] width 55 height 22
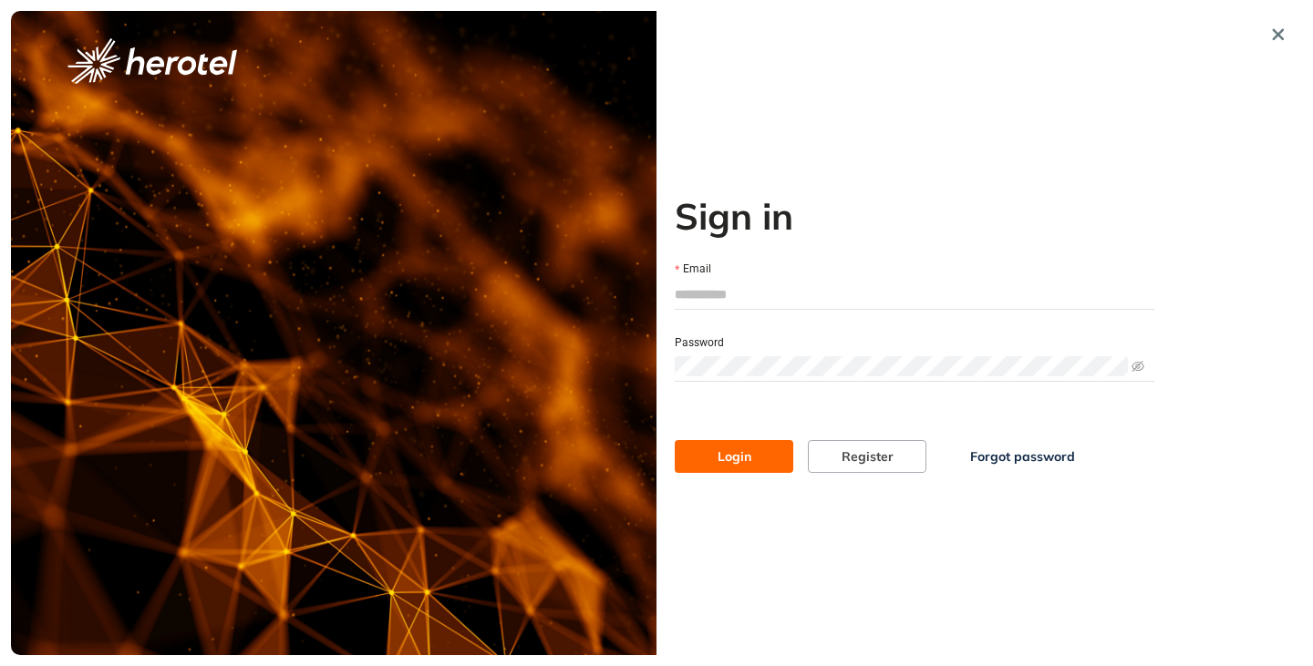
click at [745, 283] on input "Email" at bounding box center [914, 294] width 479 height 27
type input "**********"
click at [749, 454] on span "Login" at bounding box center [734, 457] width 34 height 20
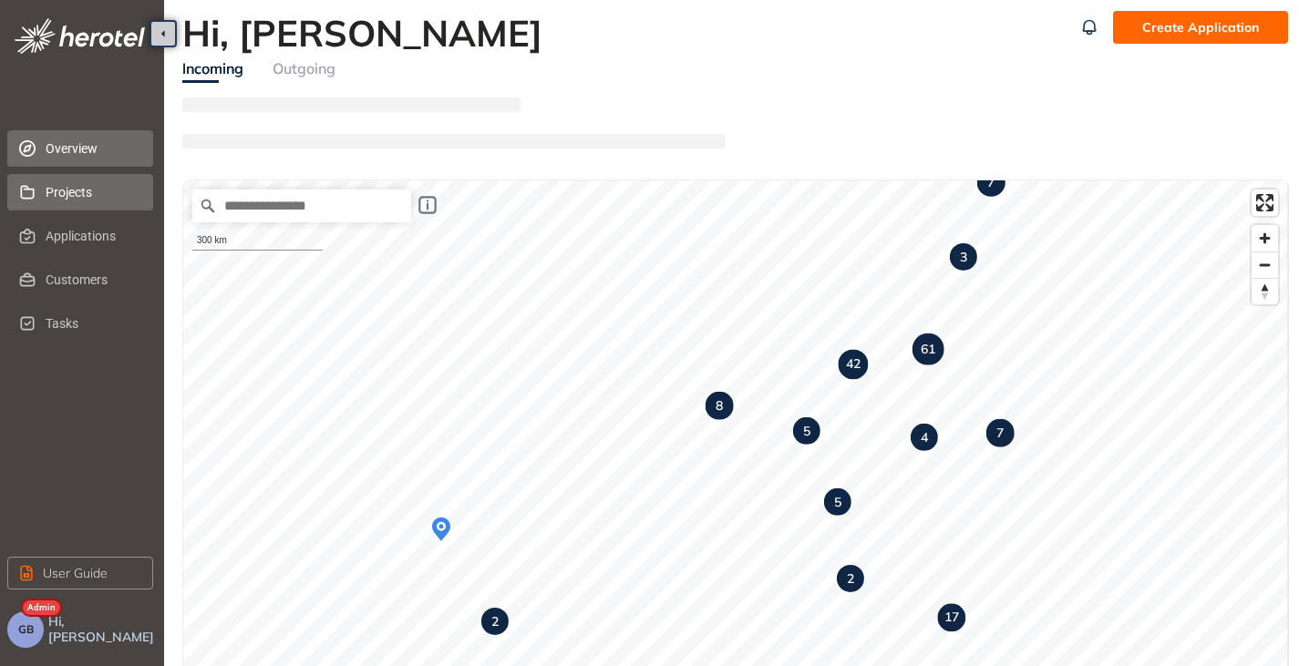
click at [57, 205] on span "Projects" at bounding box center [92, 192] width 93 height 36
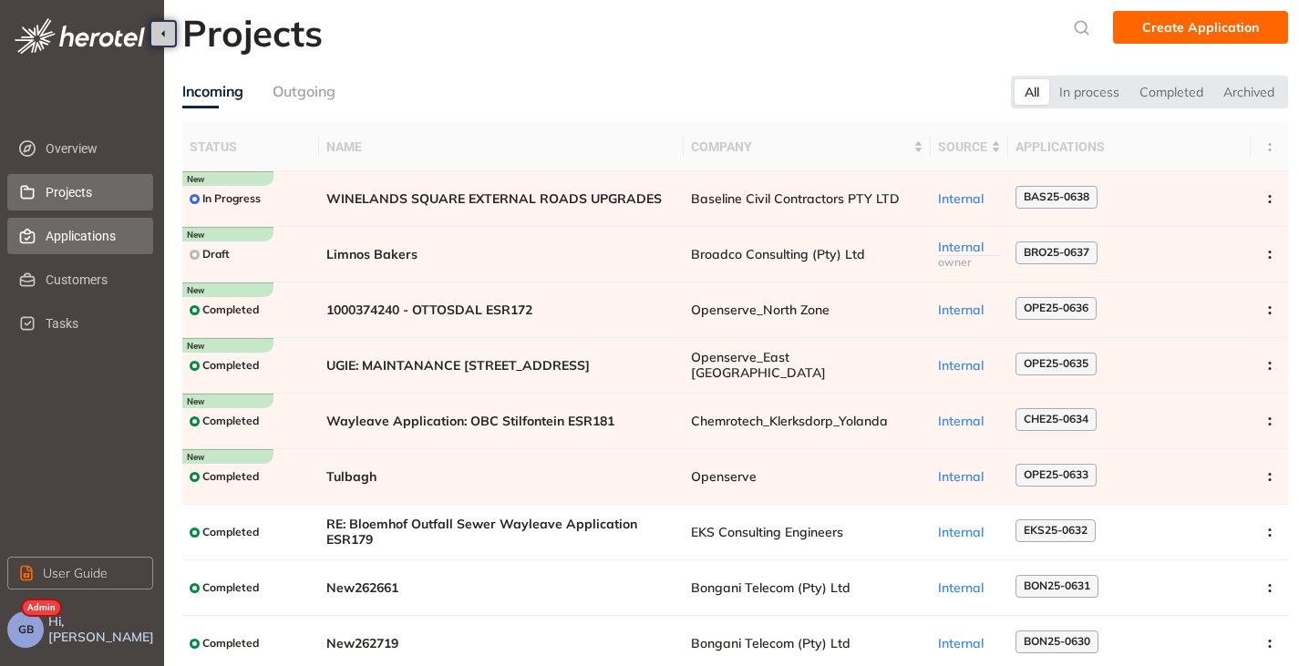
click at [65, 240] on span "Applications" at bounding box center [92, 236] width 93 height 36
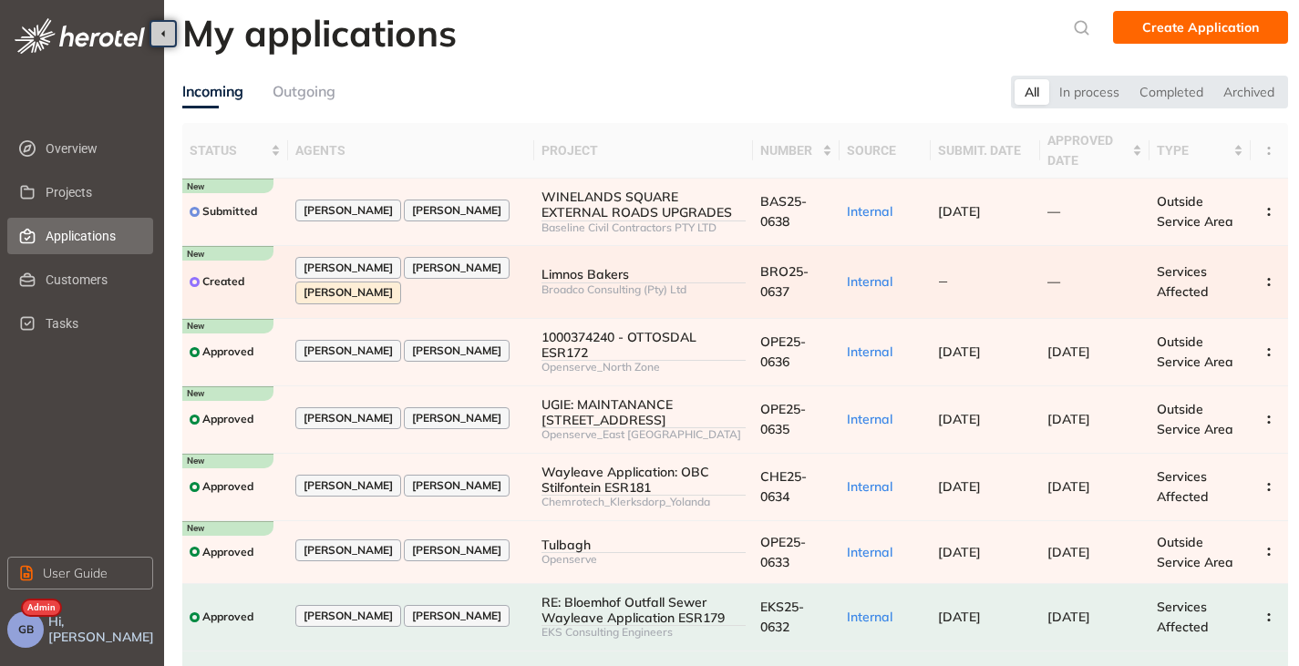
click at [447, 292] on div "[PERSON_NAME] [PERSON_NAME] [PERSON_NAME]" at bounding box center [411, 282] width 232 height 50
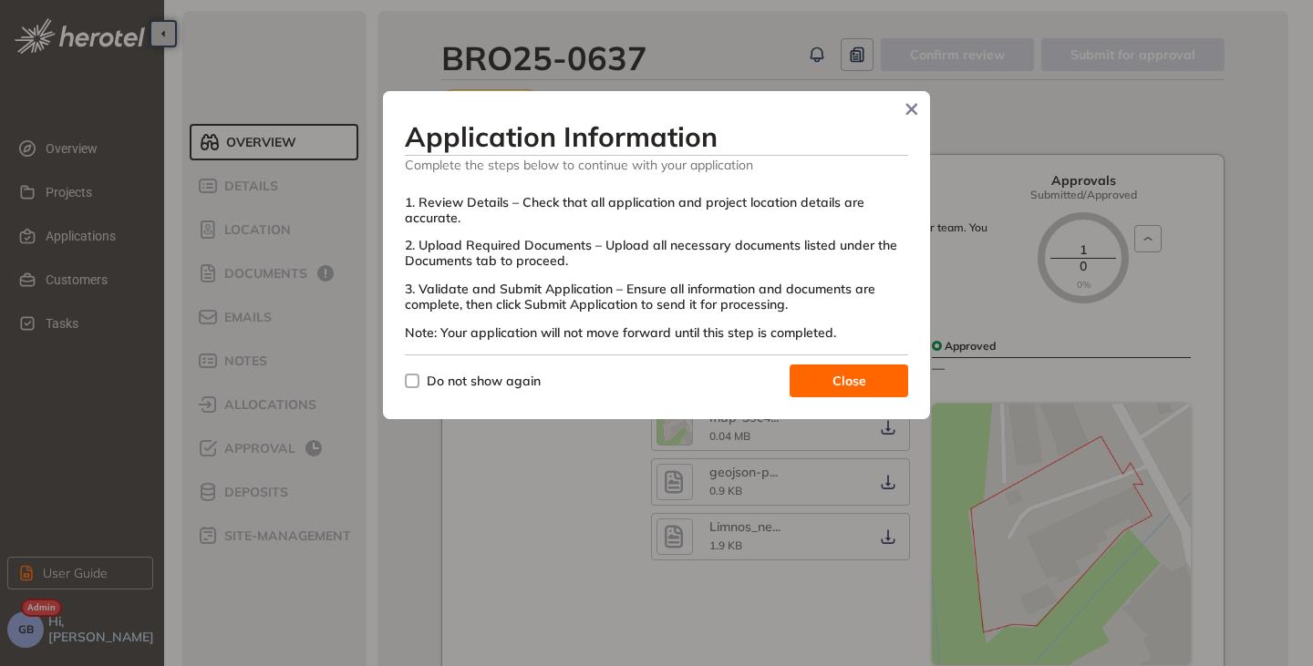
click at [838, 382] on span "Close" at bounding box center [849, 381] width 34 height 20
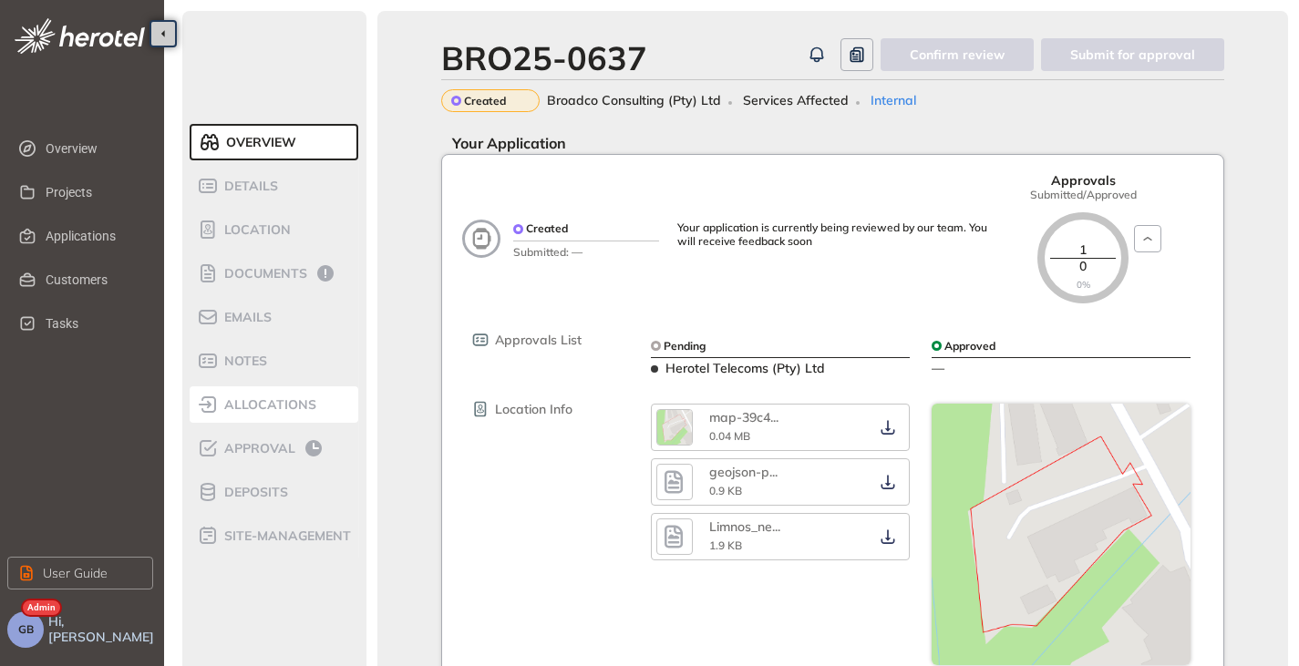
click at [271, 399] on span "allocations" at bounding box center [268, 404] width 98 height 15
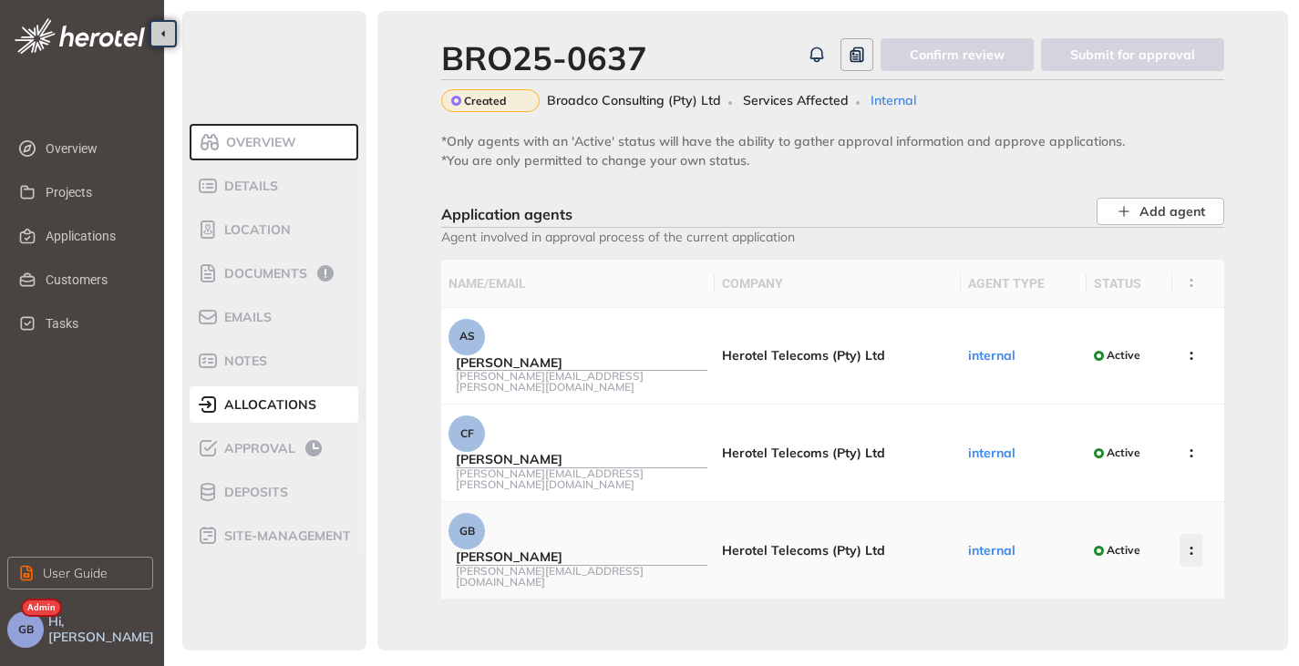
click at [1194, 547] on icon "button" at bounding box center [1191, 551] width 18 height 8
click at [1132, 499] on span "Unassign agent" at bounding box center [1105, 497] width 96 height 15
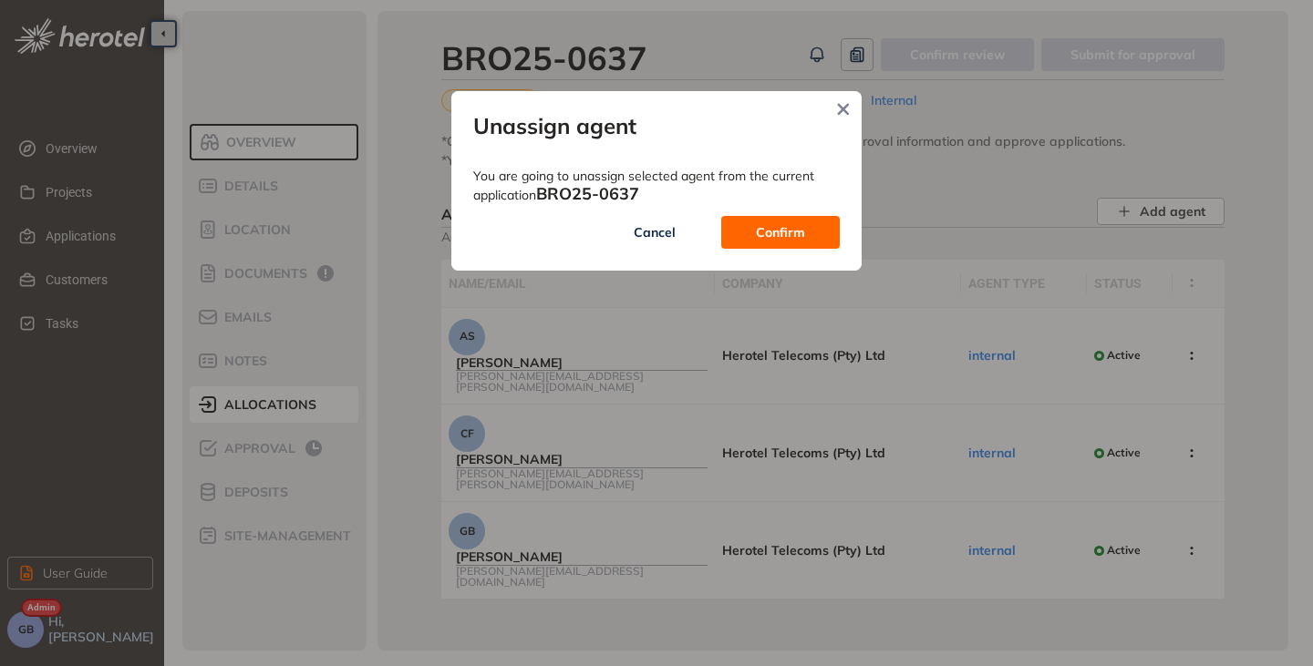
click at [762, 232] on span "Confirm" at bounding box center [780, 232] width 49 height 20
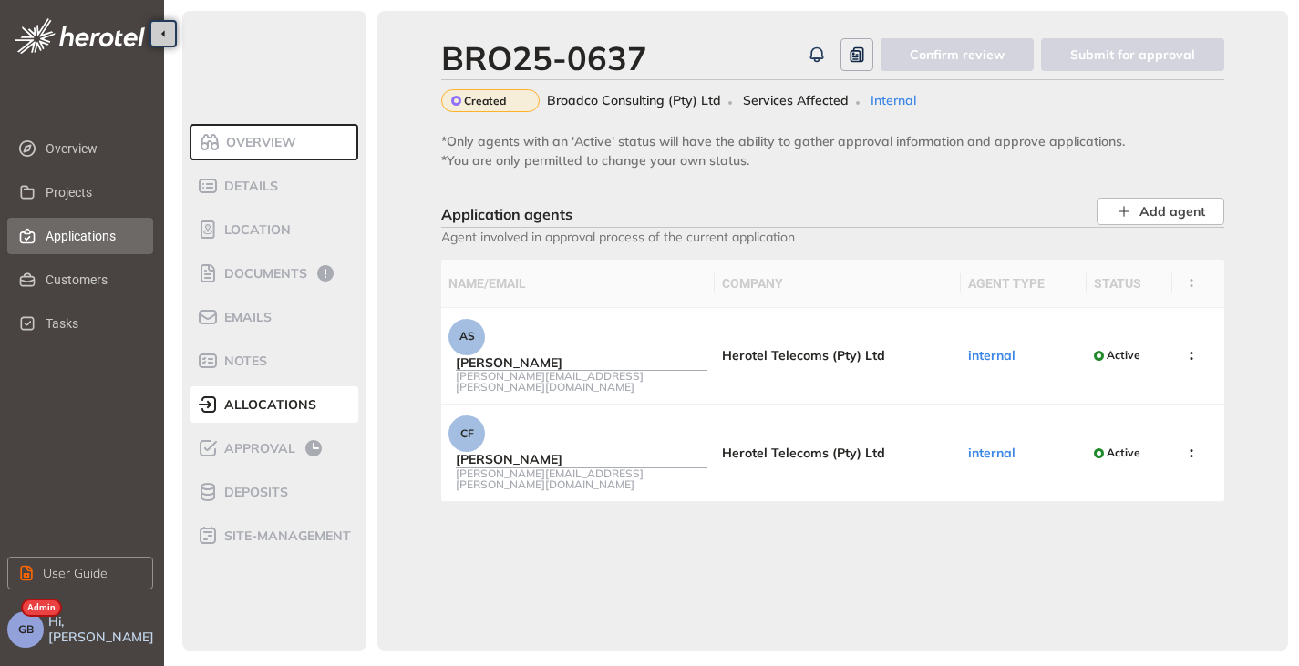
click at [77, 235] on span "Applications" at bounding box center [92, 236] width 93 height 36
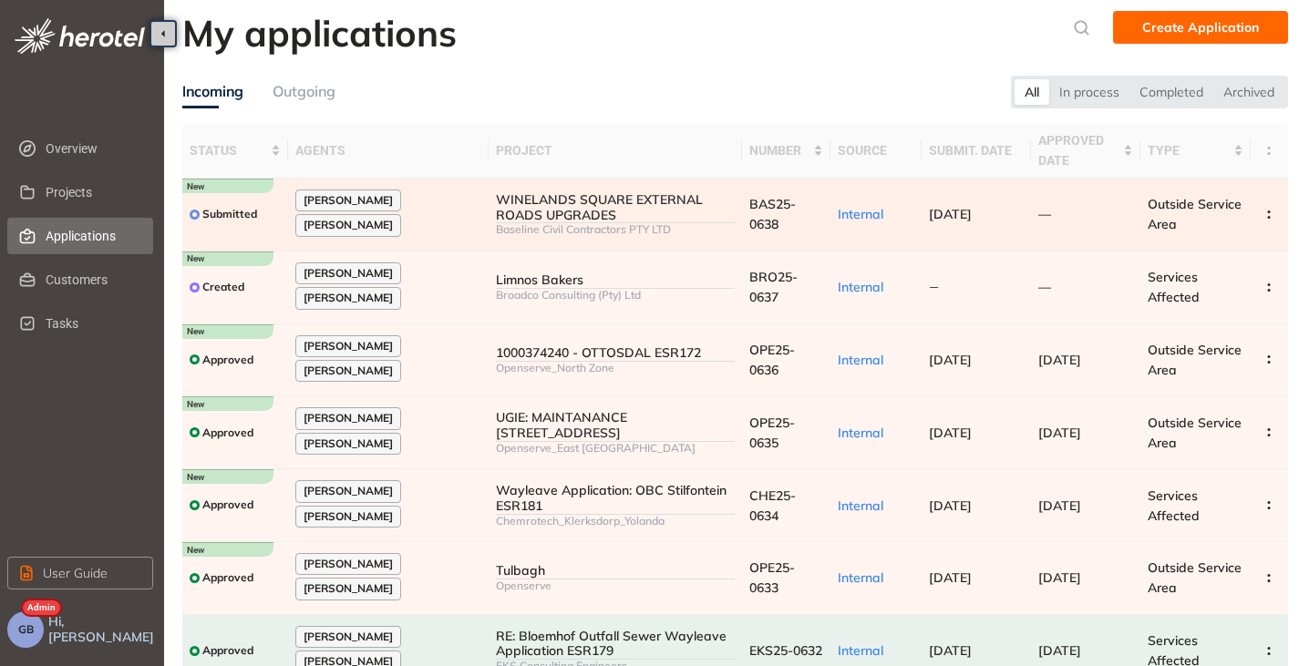
click at [530, 222] on div at bounding box center [615, 222] width 239 height 1
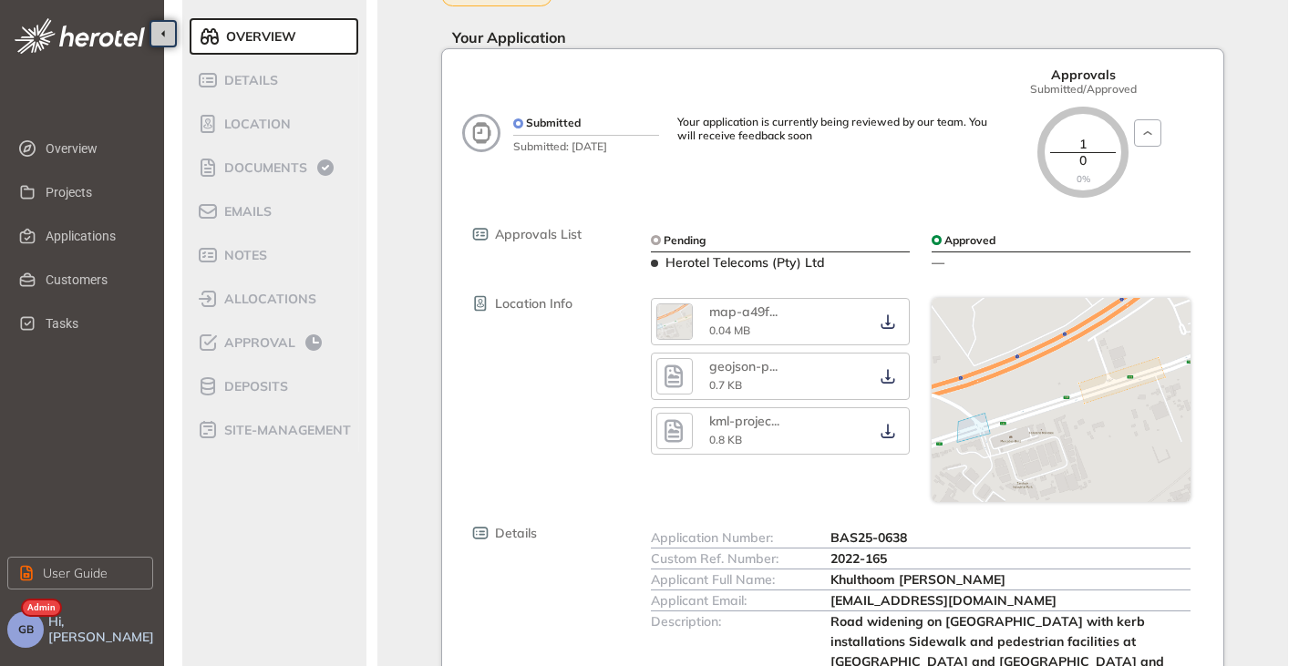
scroll to position [92, 0]
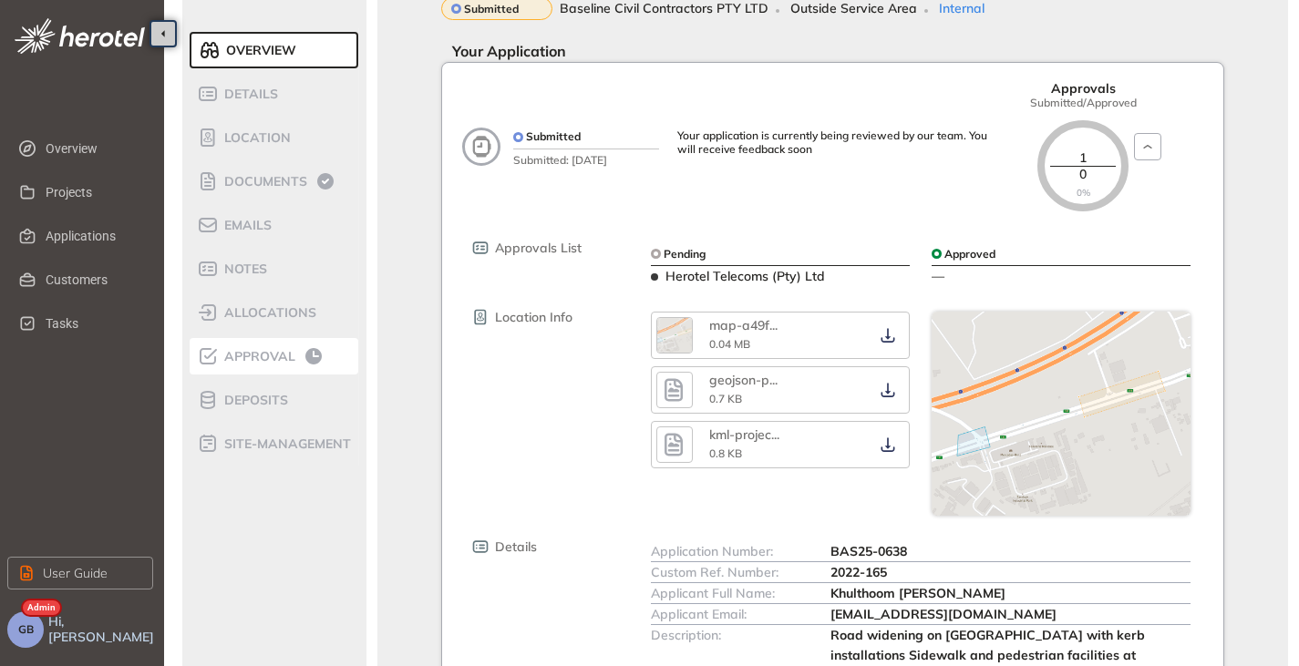
click at [252, 360] on span "Approval" at bounding box center [257, 356] width 77 height 15
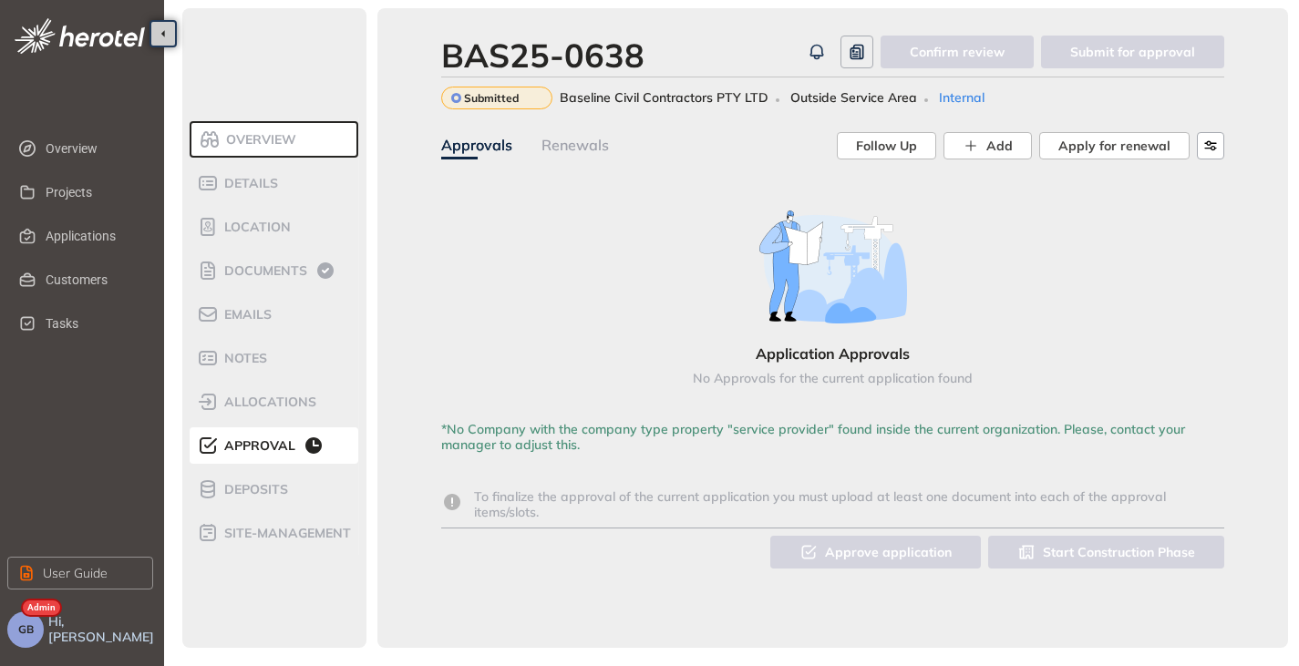
scroll to position [16, 0]
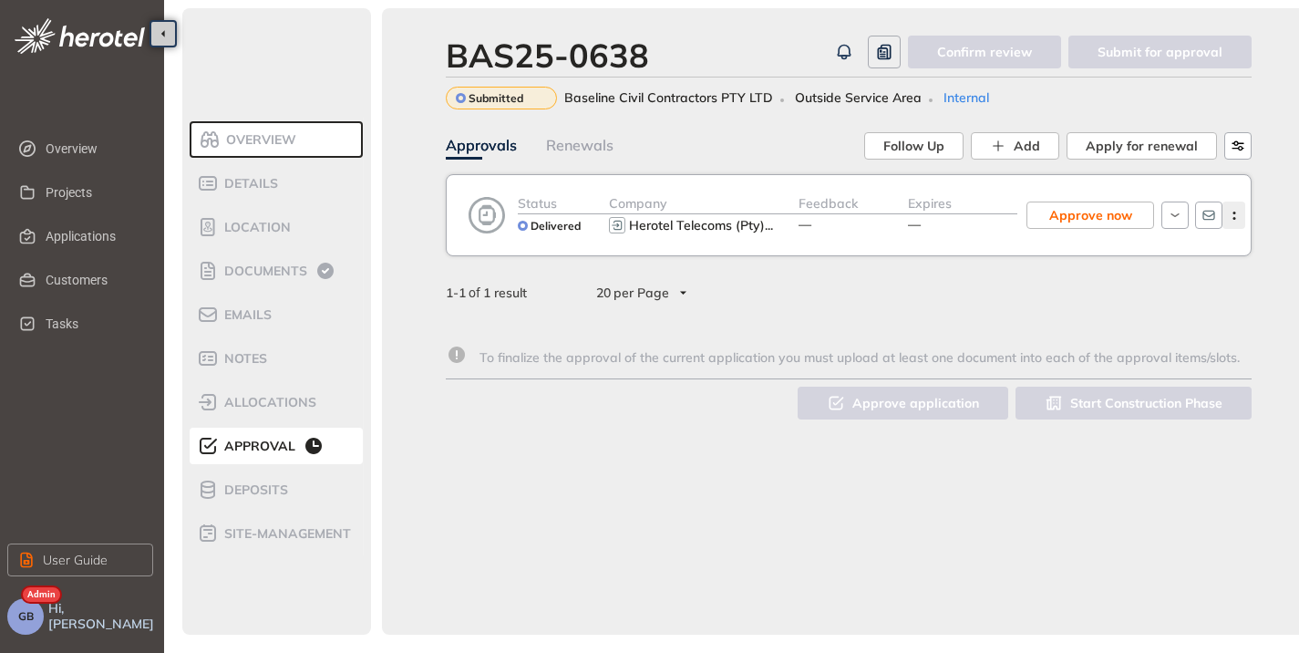
click at [1232, 211] on icon "button" at bounding box center [1234, 215] width 18 height 8
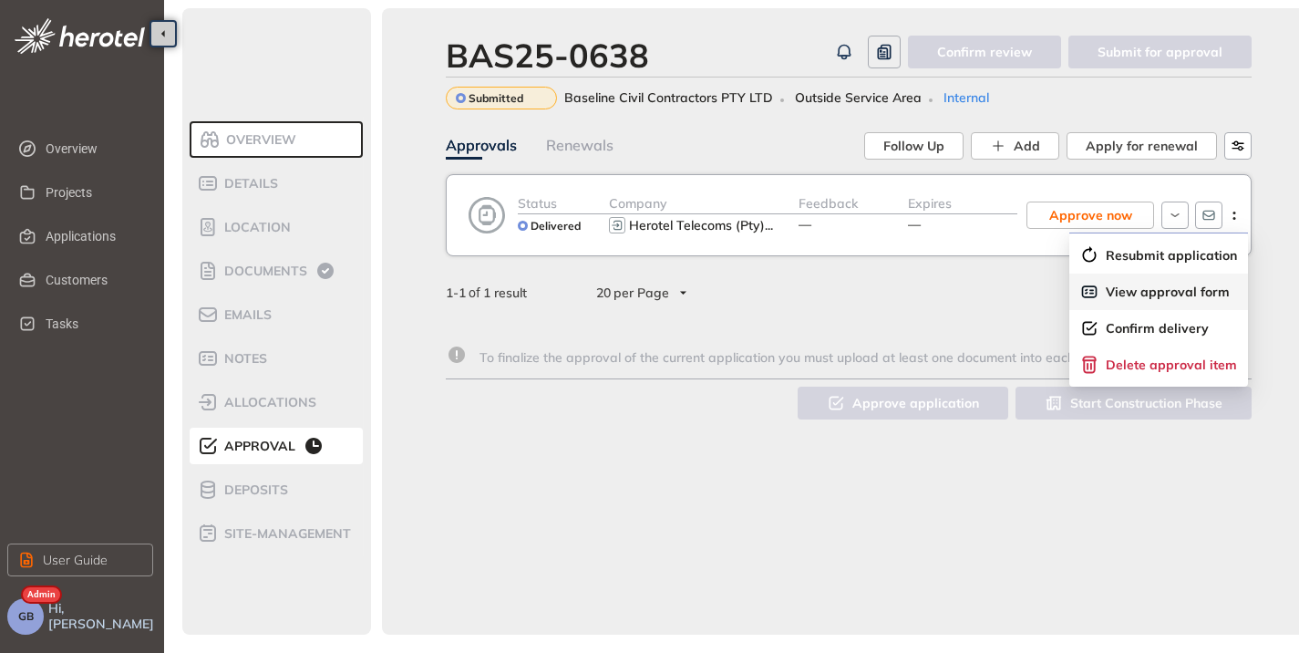
click at [1168, 284] on span "View approval form" at bounding box center [1168, 291] width 124 height 15
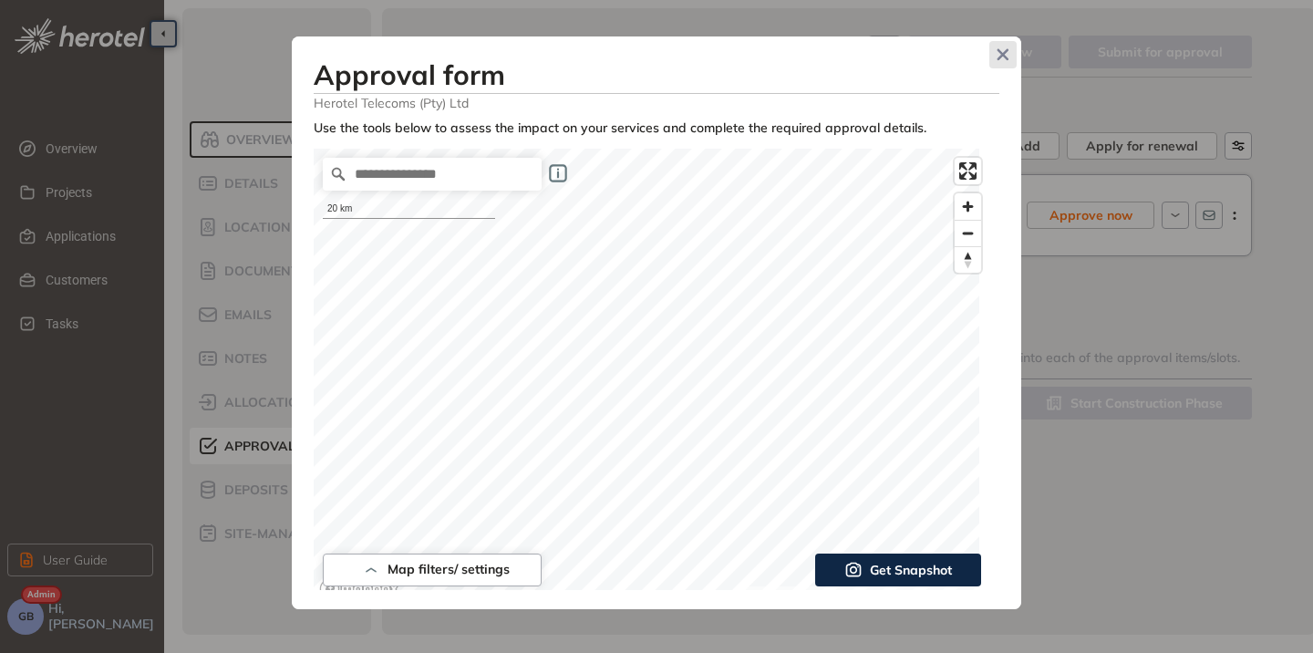
click at [1003, 48] on icon "Close" at bounding box center [1002, 54] width 13 height 13
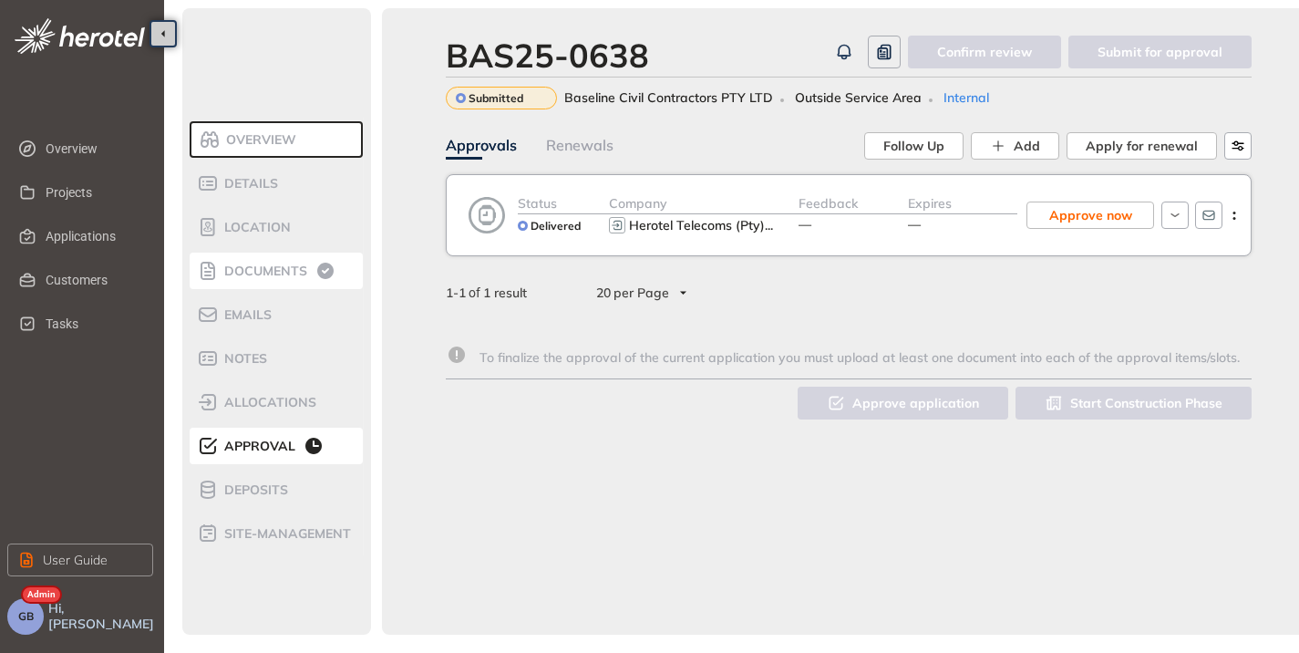
click at [245, 263] on span "Documents" at bounding box center [263, 270] width 88 height 15
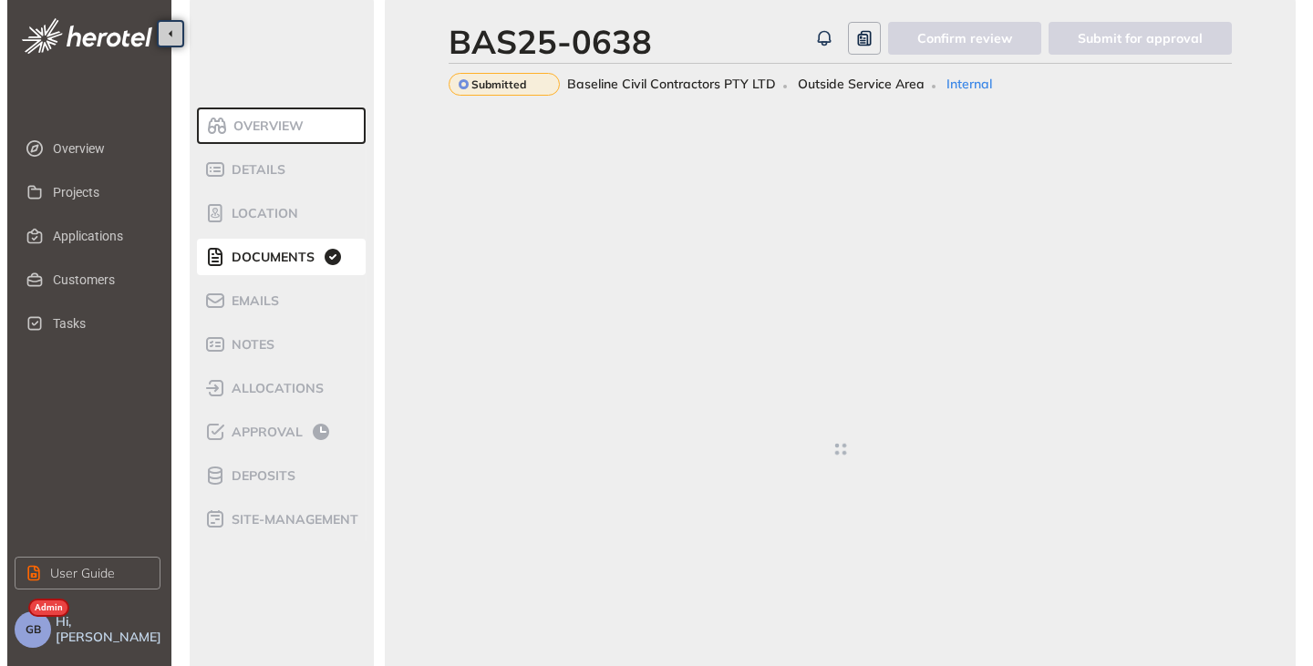
scroll to position [3, 0]
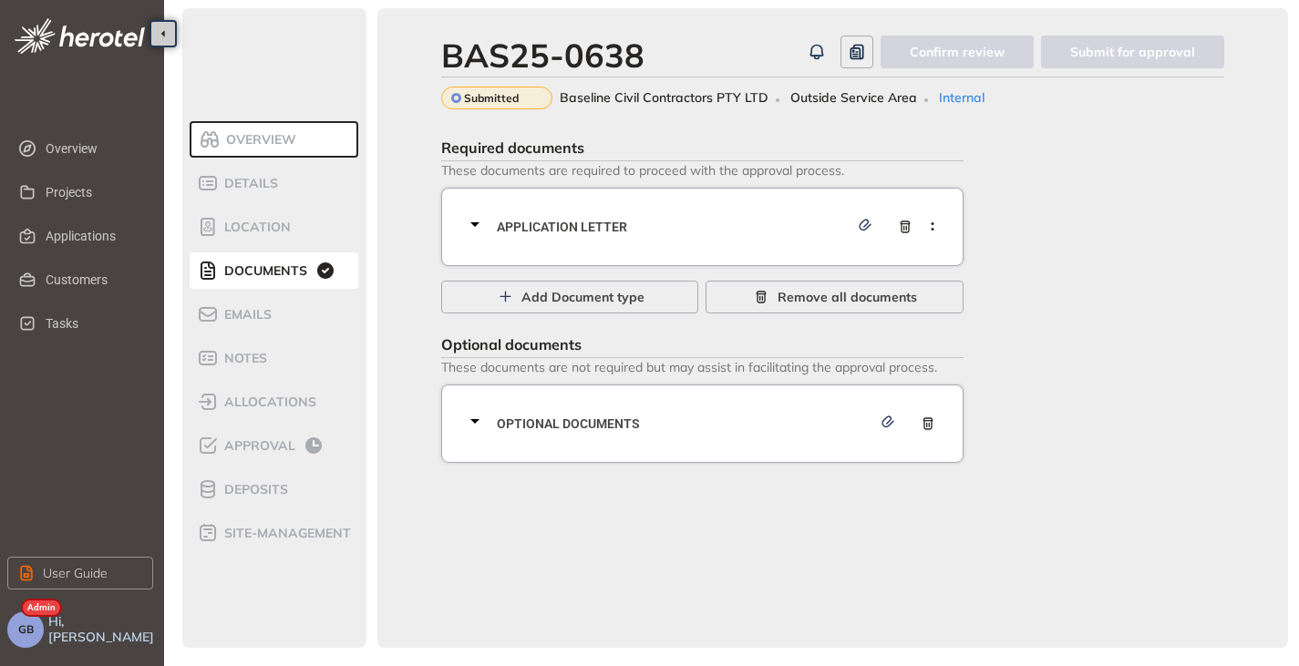
click at [477, 225] on icon at bounding box center [475, 224] width 22 height 22
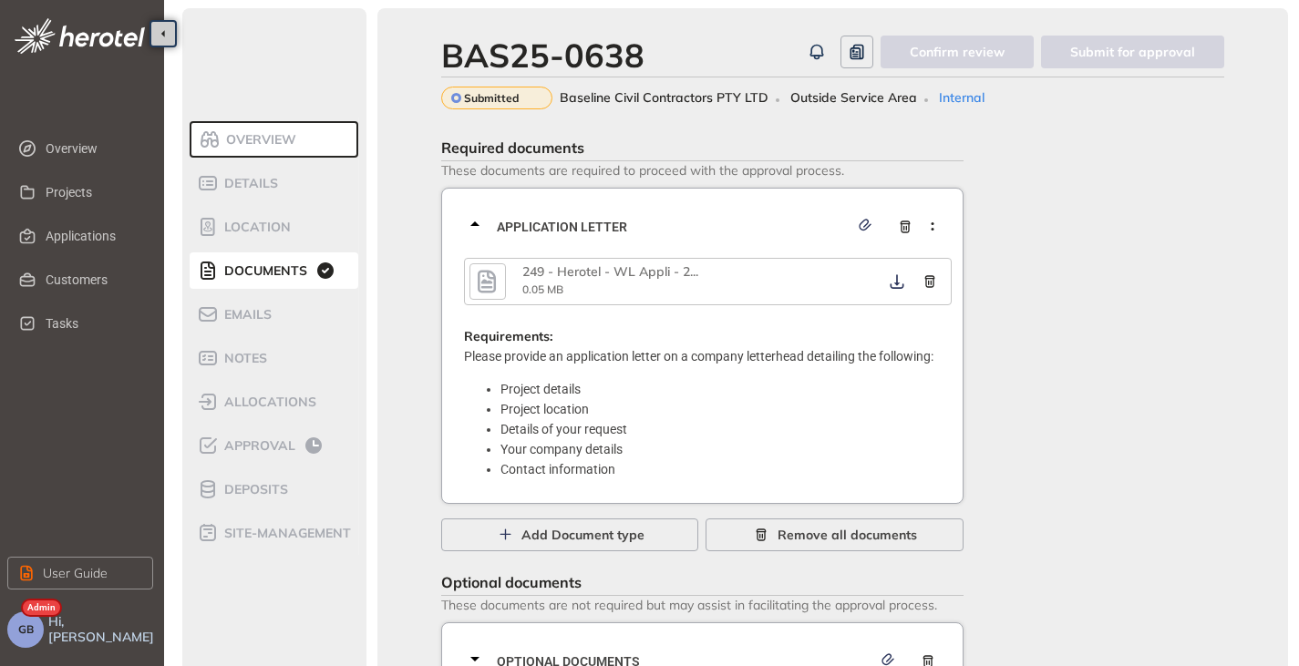
click at [487, 282] on icon "button" at bounding box center [487, 281] width 18 height 23
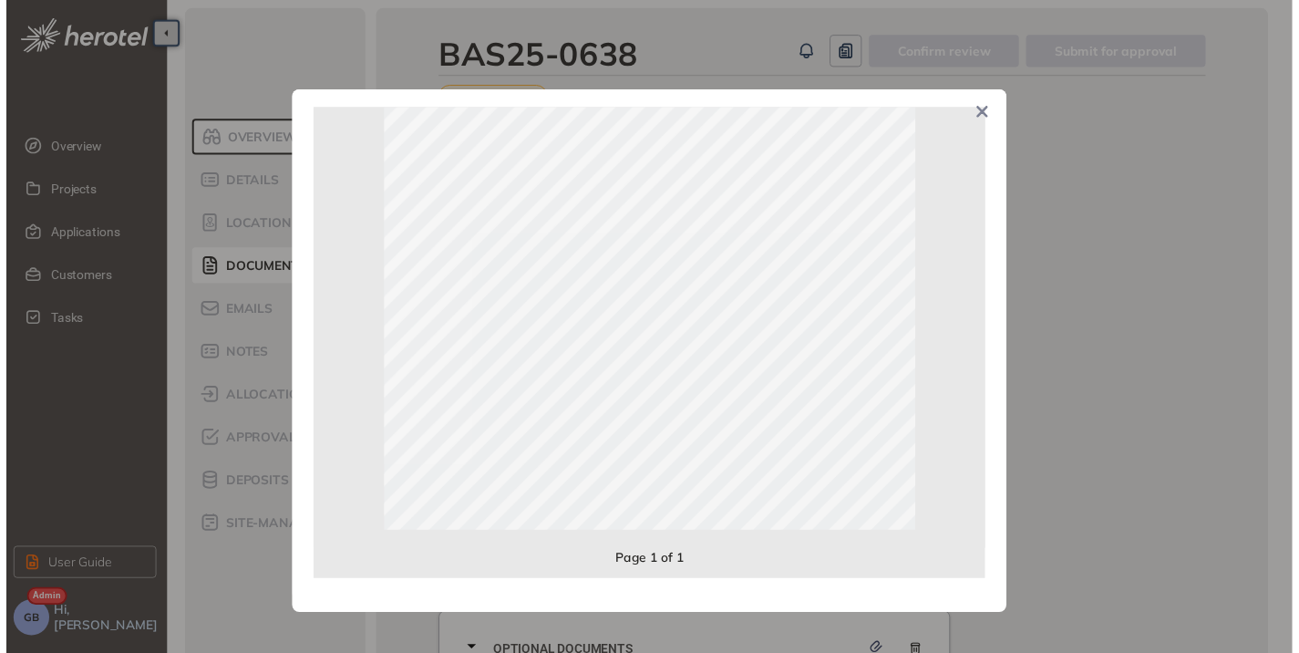
scroll to position [377, 0]
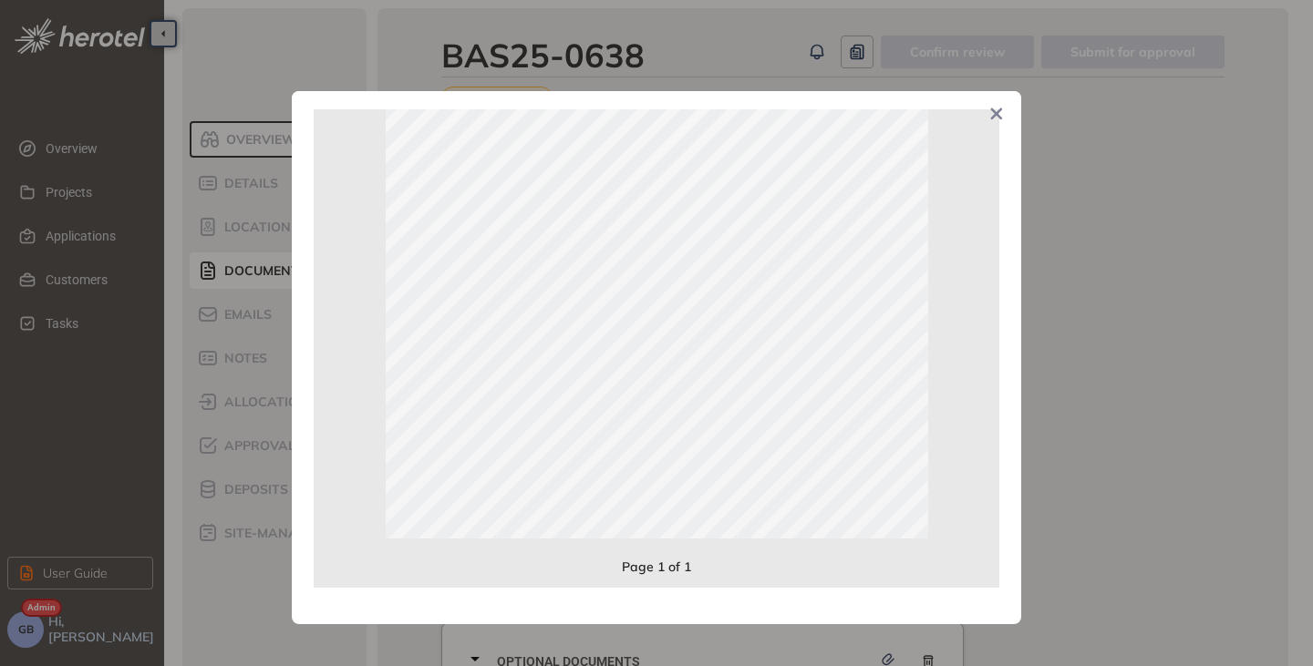
click at [1005, 114] on span "Close" at bounding box center [996, 115] width 49 height 49
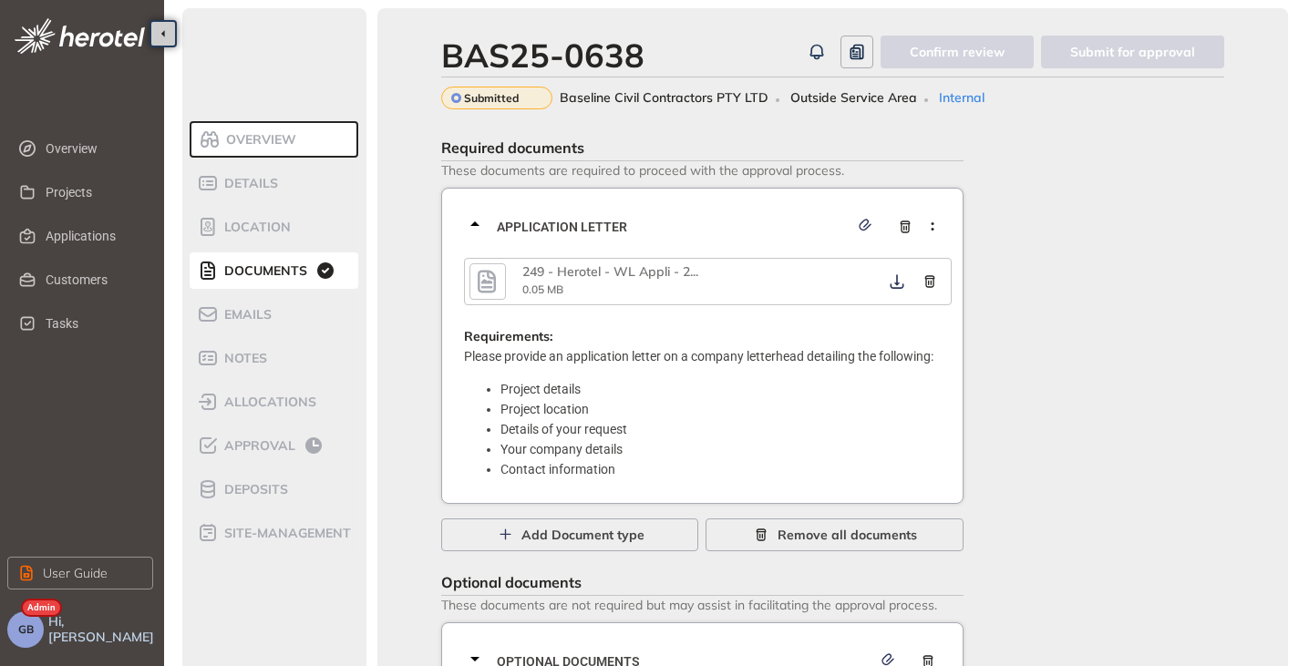
click at [478, 229] on icon at bounding box center [475, 224] width 22 height 22
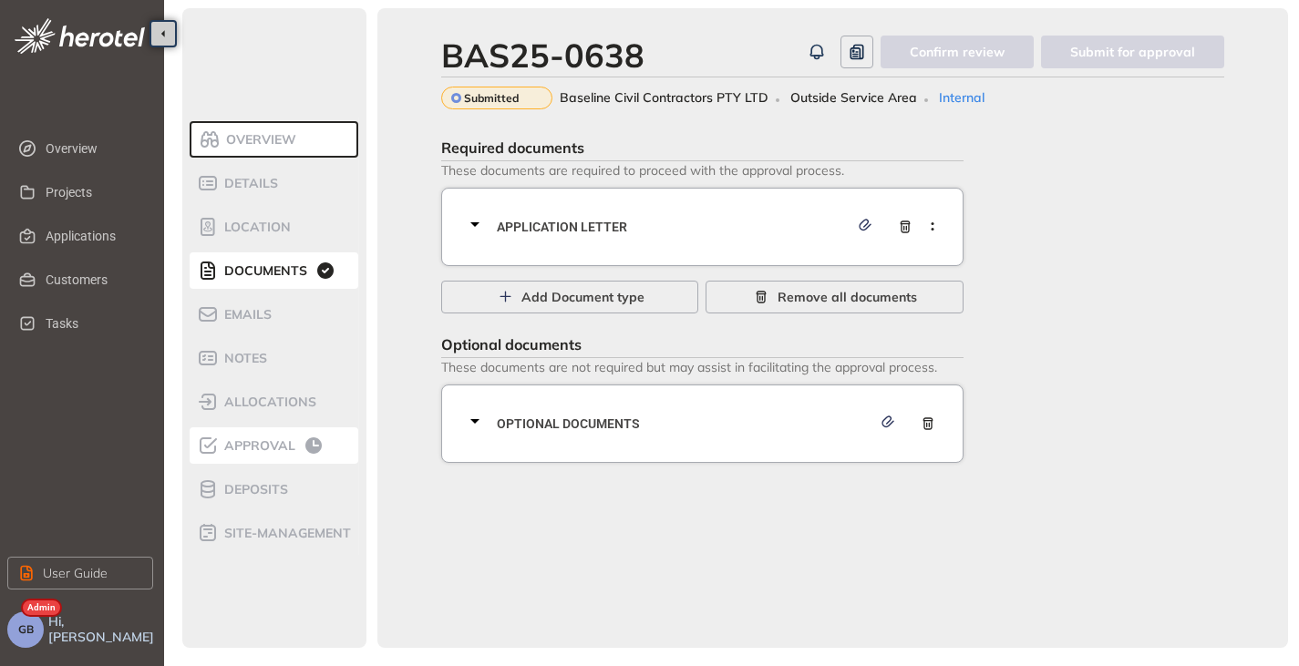
click at [261, 448] on span "Approval" at bounding box center [257, 445] width 77 height 15
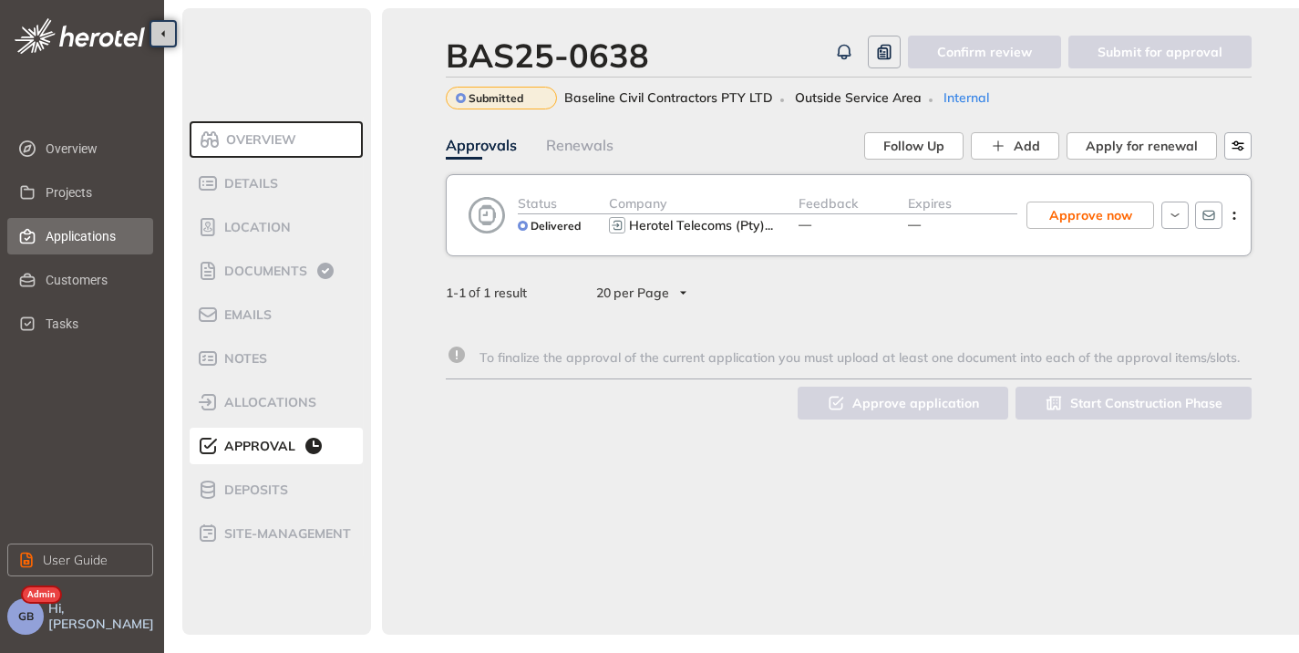
click at [59, 242] on span "Applications" at bounding box center [92, 236] width 93 height 36
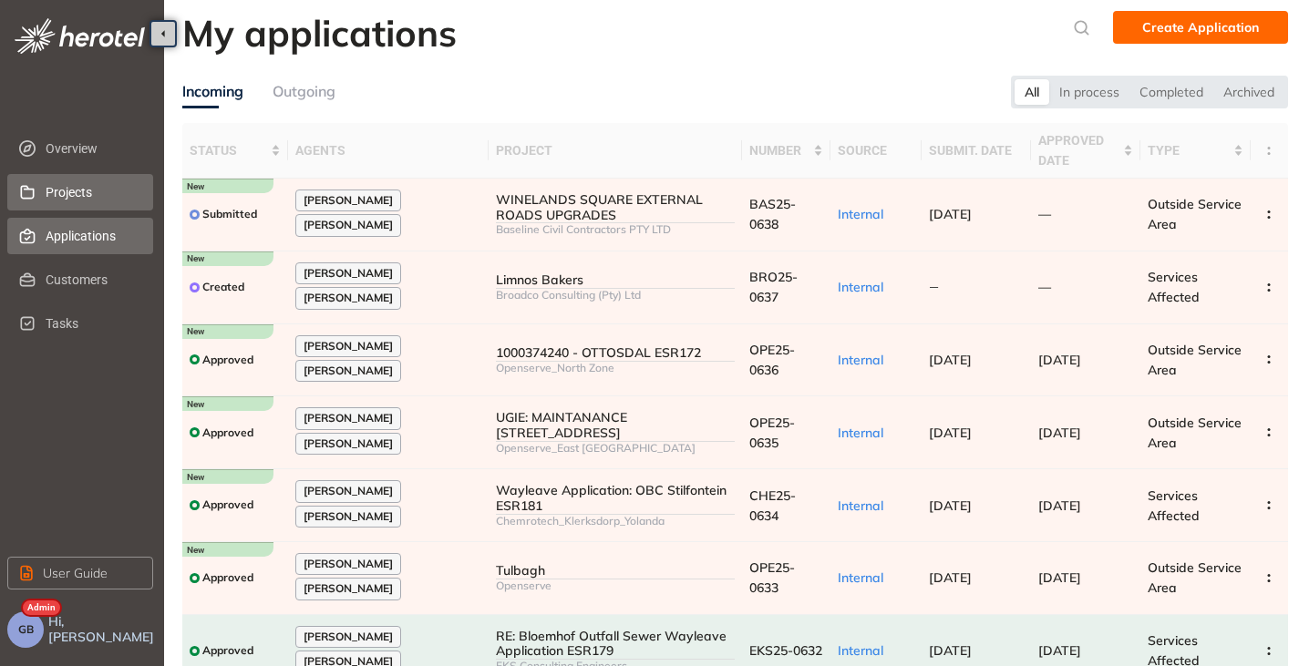
click at [76, 181] on span "Projects" at bounding box center [92, 192] width 93 height 36
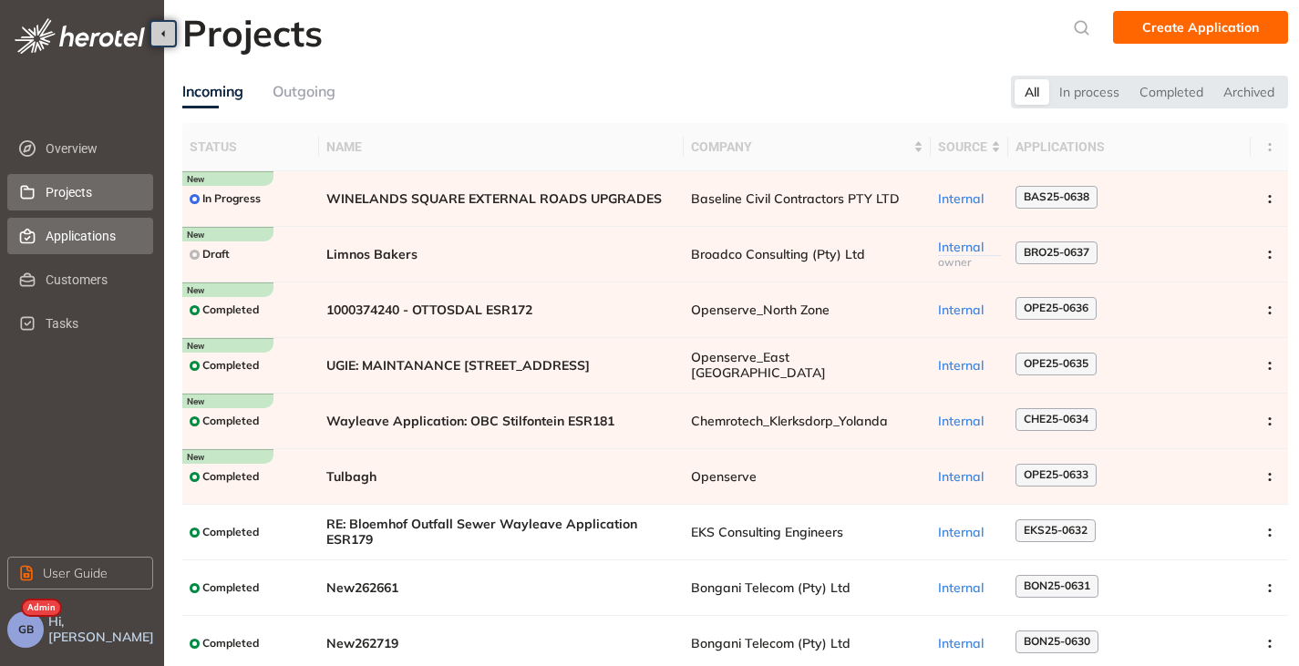
click at [86, 224] on span "Applications" at bounding box center [92, 236] width 93 height 36
